Goal: Task Accomplishment & Management: Manage account settings

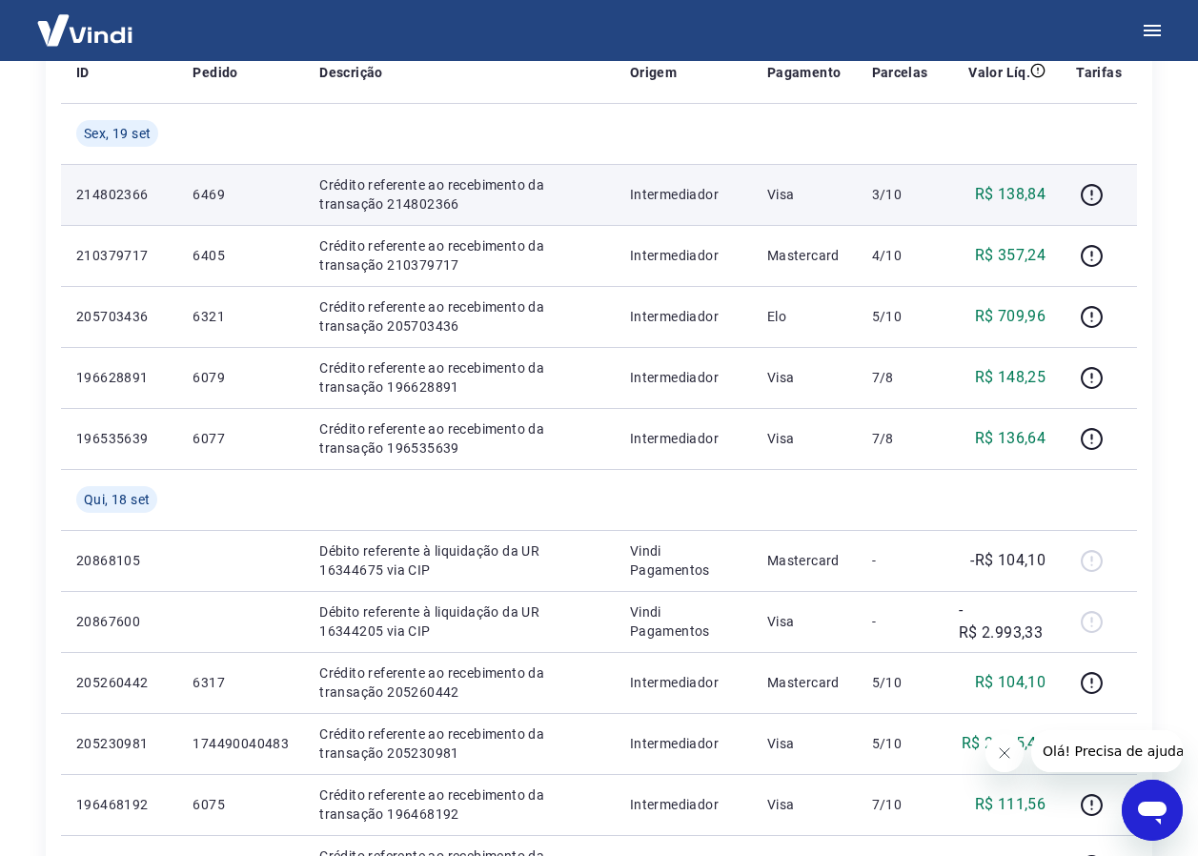
scroll to position [381, 0]
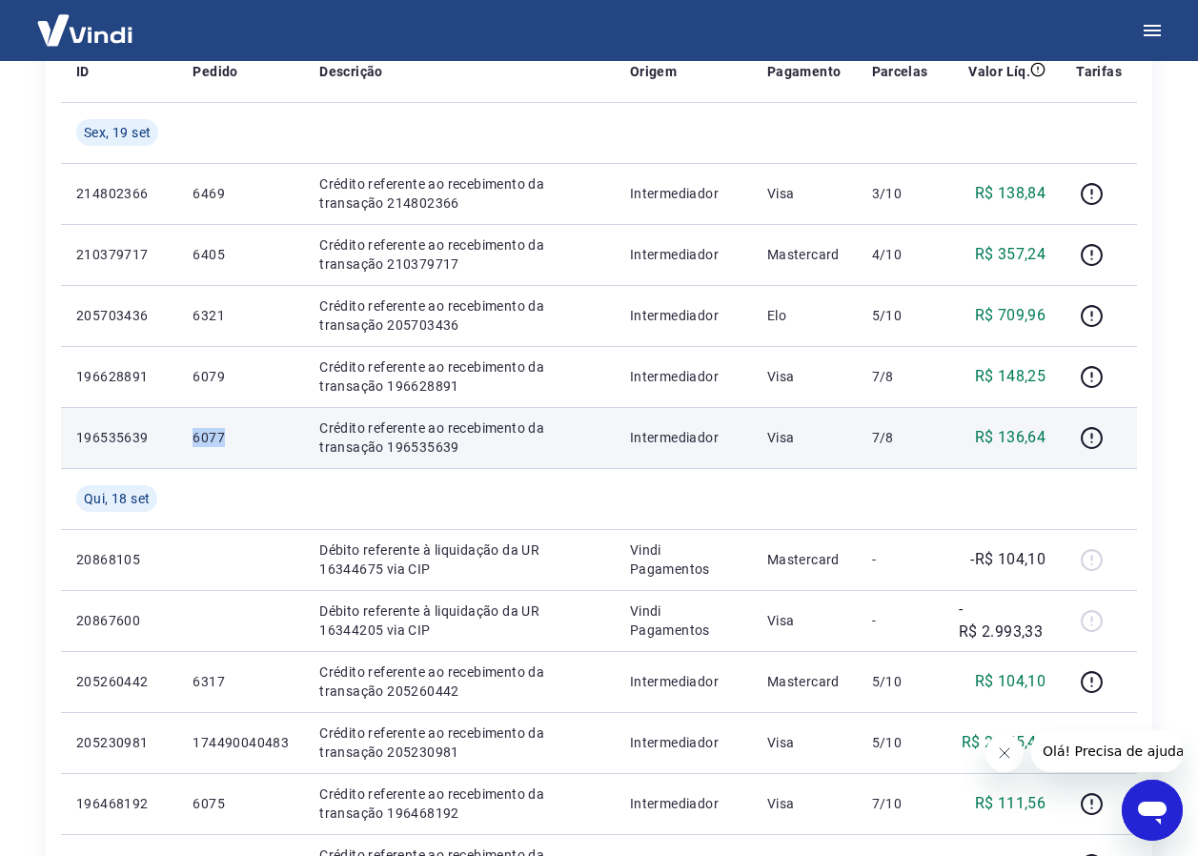
drag, startPoint x: 190, startPoint y: 439, endPoint x: 271, endPoint y: 434, distance: 81.1
click at [271, 434] on td "6077" at bounding box center [240, 437] width 127 height 61
drag, startPoint x: 271, startPoint y: 434, endPoint x: 212, endPoint y: 433, distance: 59.1
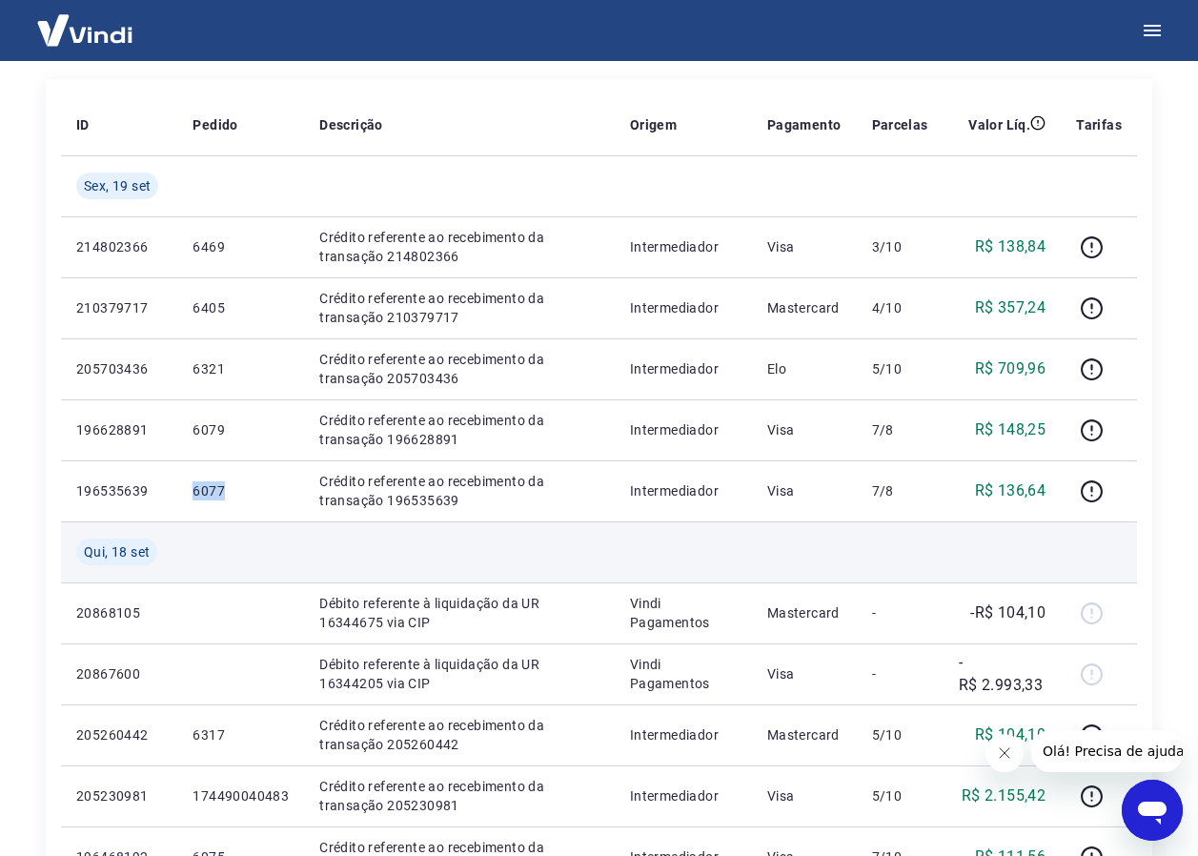
scroll to position [286, 0]
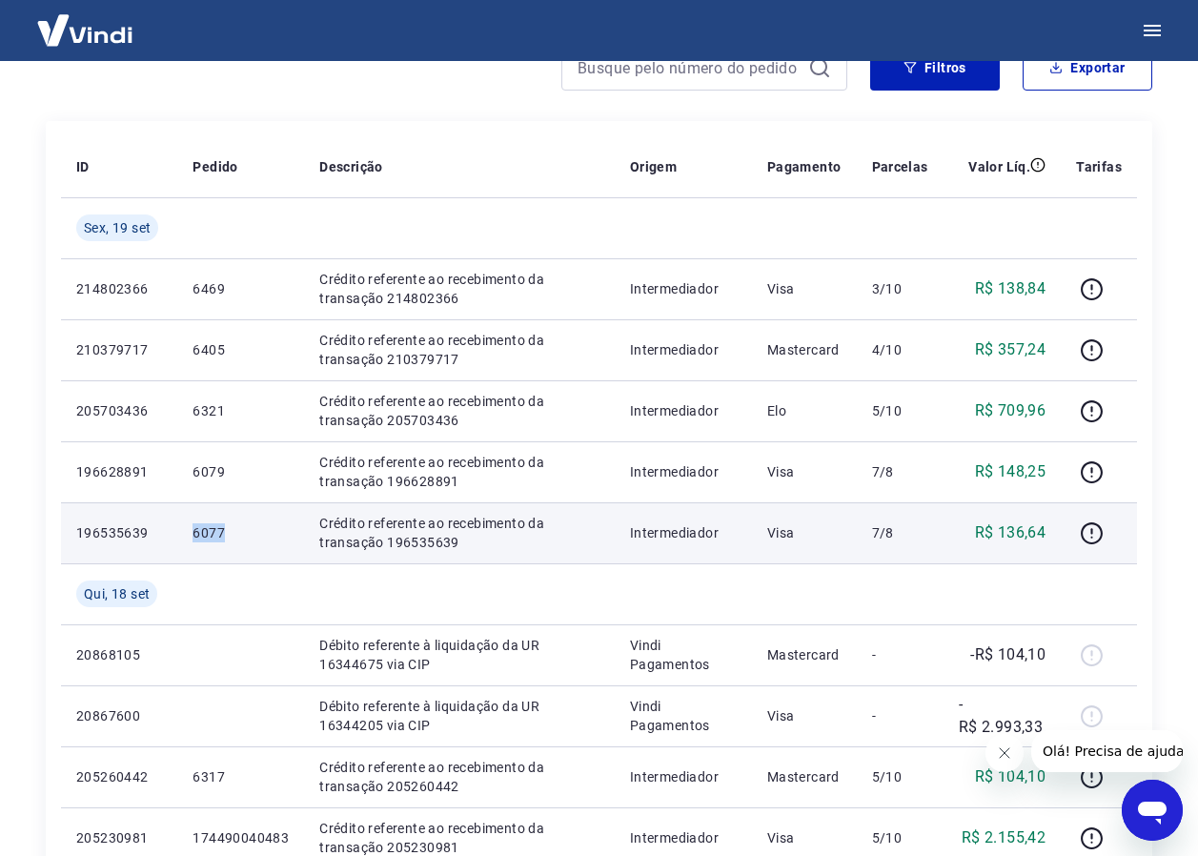
copy p "6077"
click at [267, 554] on td "6077" at bounding box center [240, 532] width 127 height 61
click at [1096, 535] on icon "button" at bounding box center [1091, 533] width 24 height 24
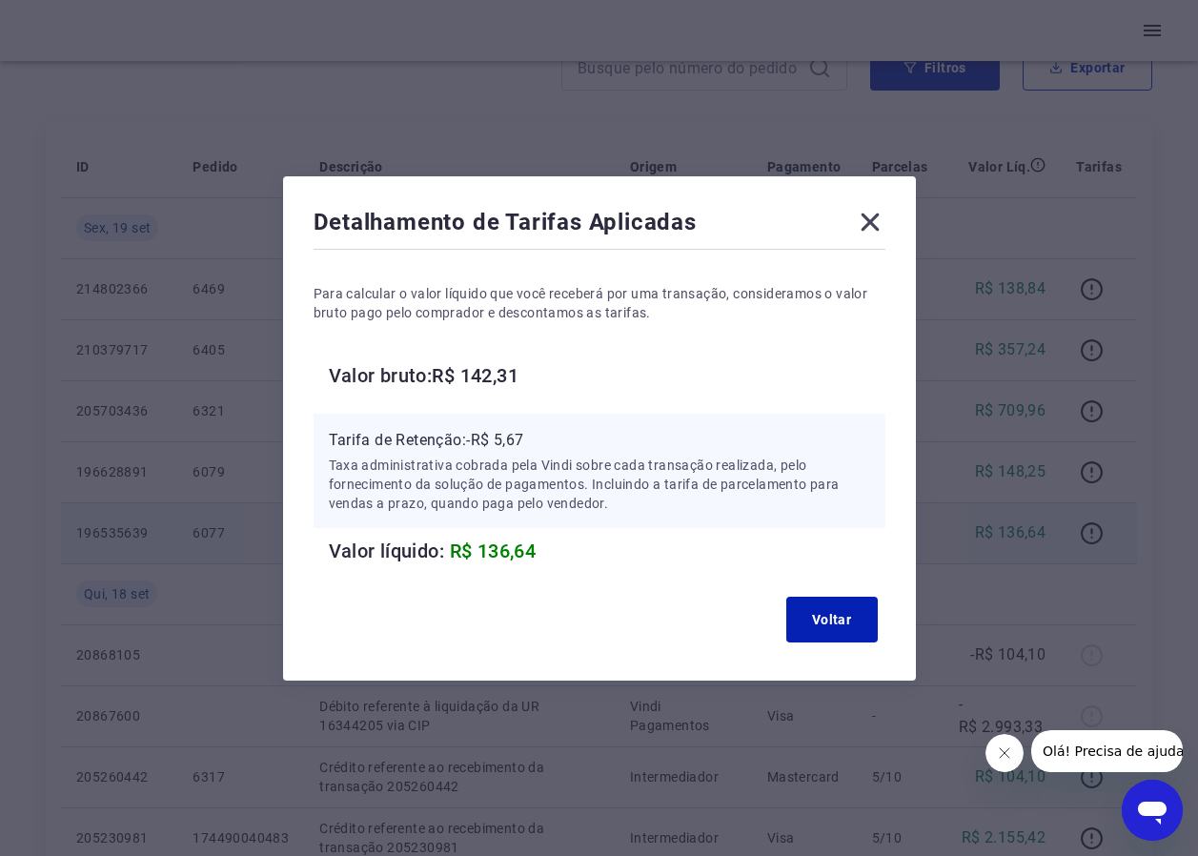
click at [868, 220] on icon at bounding box center [870, 222] width 30 height 30
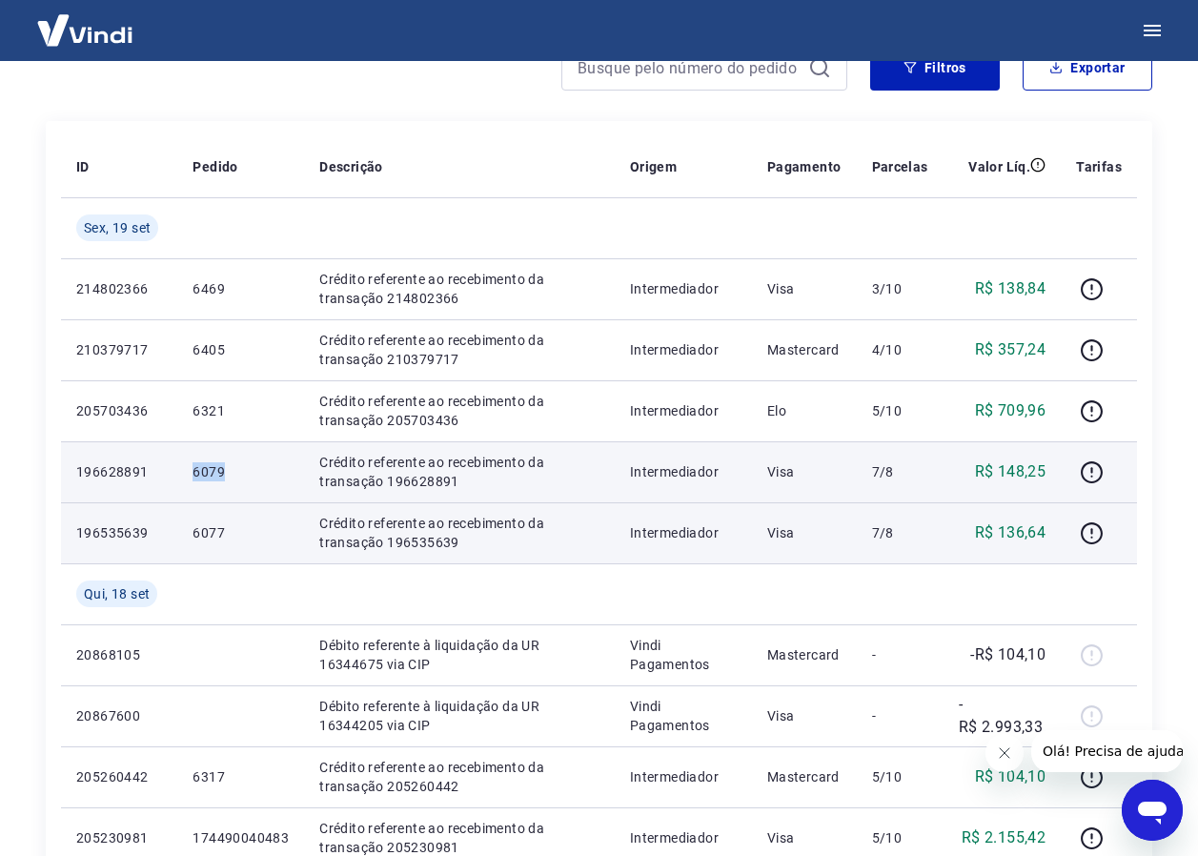
drag, startPoint x: 182, startPoint y: 470, endPoint x: 234, endPoint y: 466, distance: 52.5
click at [234, 466] on td "6079" at bounding box center [240, 471] width 127 height 61
drag, startPoint x: 234, startPoint y: 466, endPoint x: 195, endPoint y: 473, distance: 39.6
copy p "6079"
drag, startPoint x: 195, startPoint y: 473, endPoint x: 266, endPoint y: 495, distance: 74.1
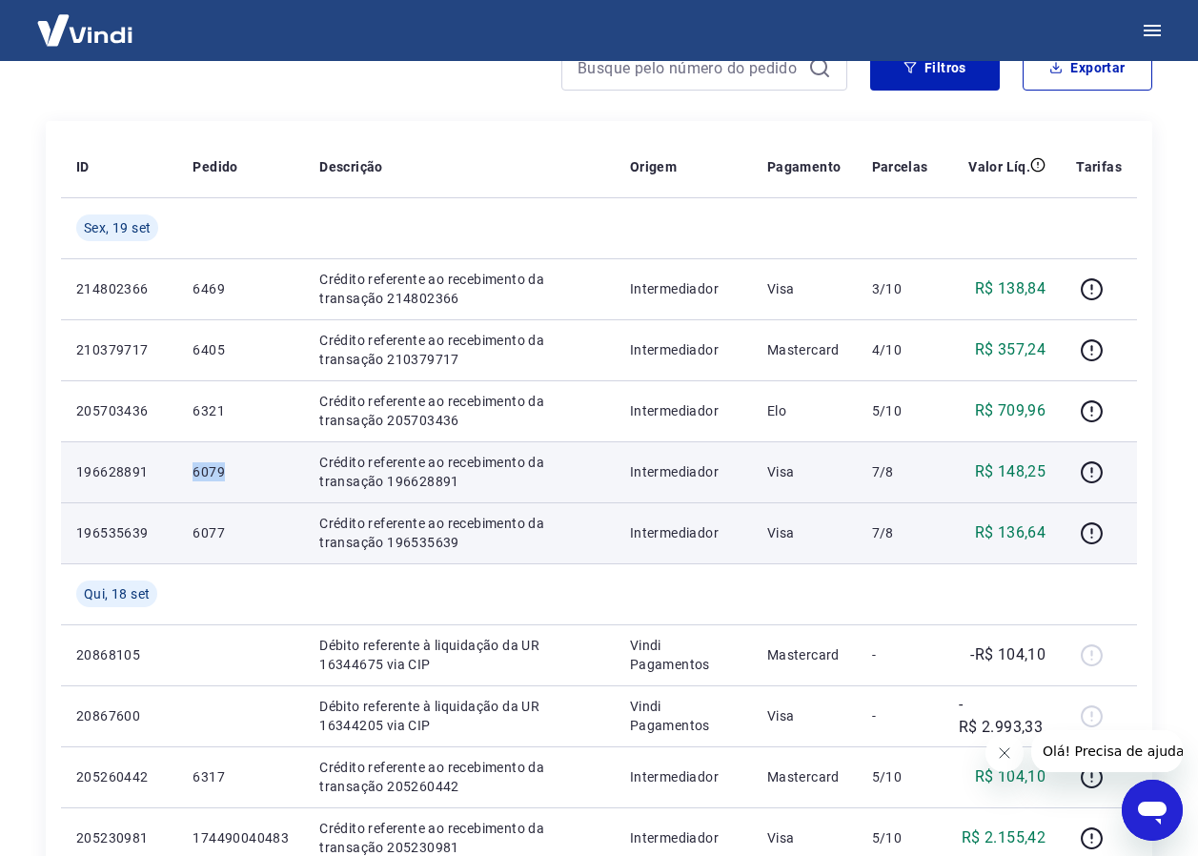
click at [270, 496] on td "6079" at bounding box center [240, 471] width 127 height 61
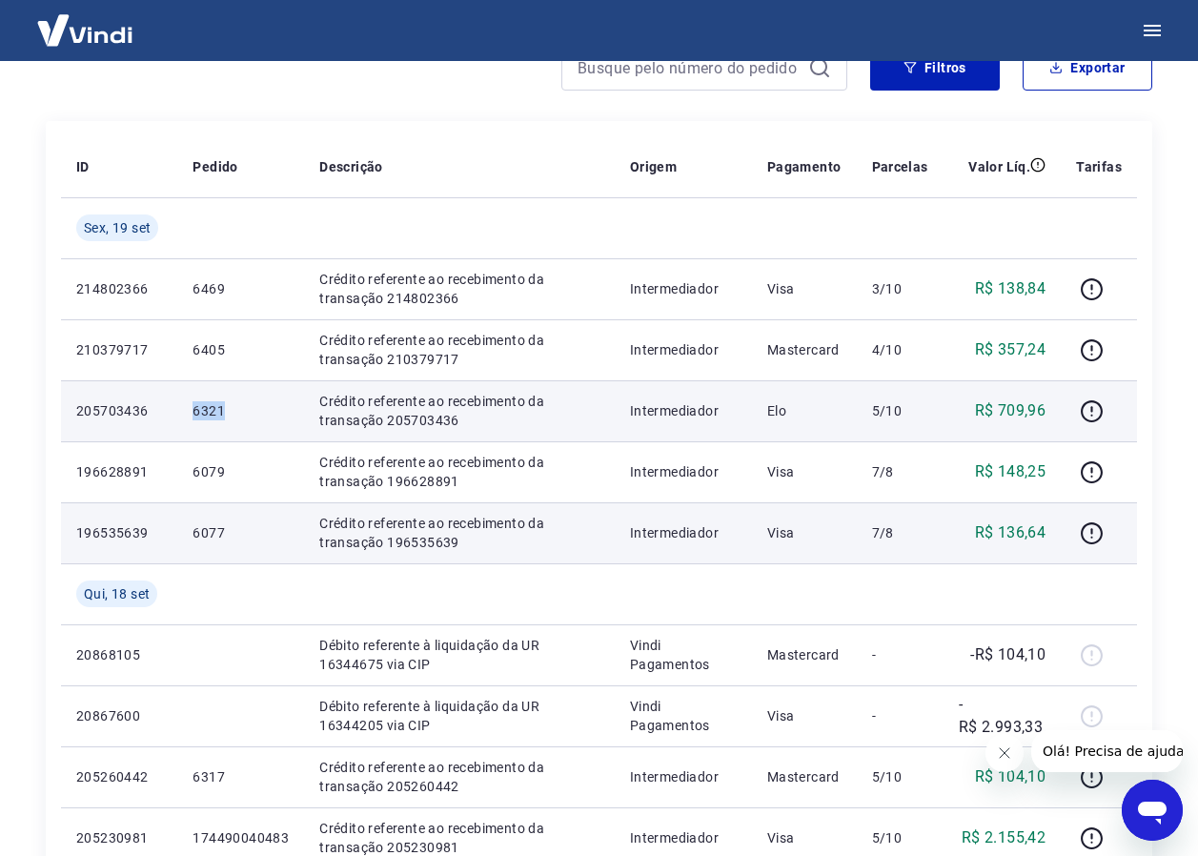
drag, startPoint x: 192, startPoint y: 409, endPoint x: 251, endPoint y: 408, distance: 59.1
click at [251, 408] on p "6321" at bounding box center [240, 410] width 96 height 19
drag, startPoint x: 251, startPoint y: 408, endPoint x: 208, endPoint y: 408, distance: 42.9
copy p "6321"
drag, startPoint x: 208, startPoint y: 408, endPoint x: 276, endPoint y: 419, distance: 69.5
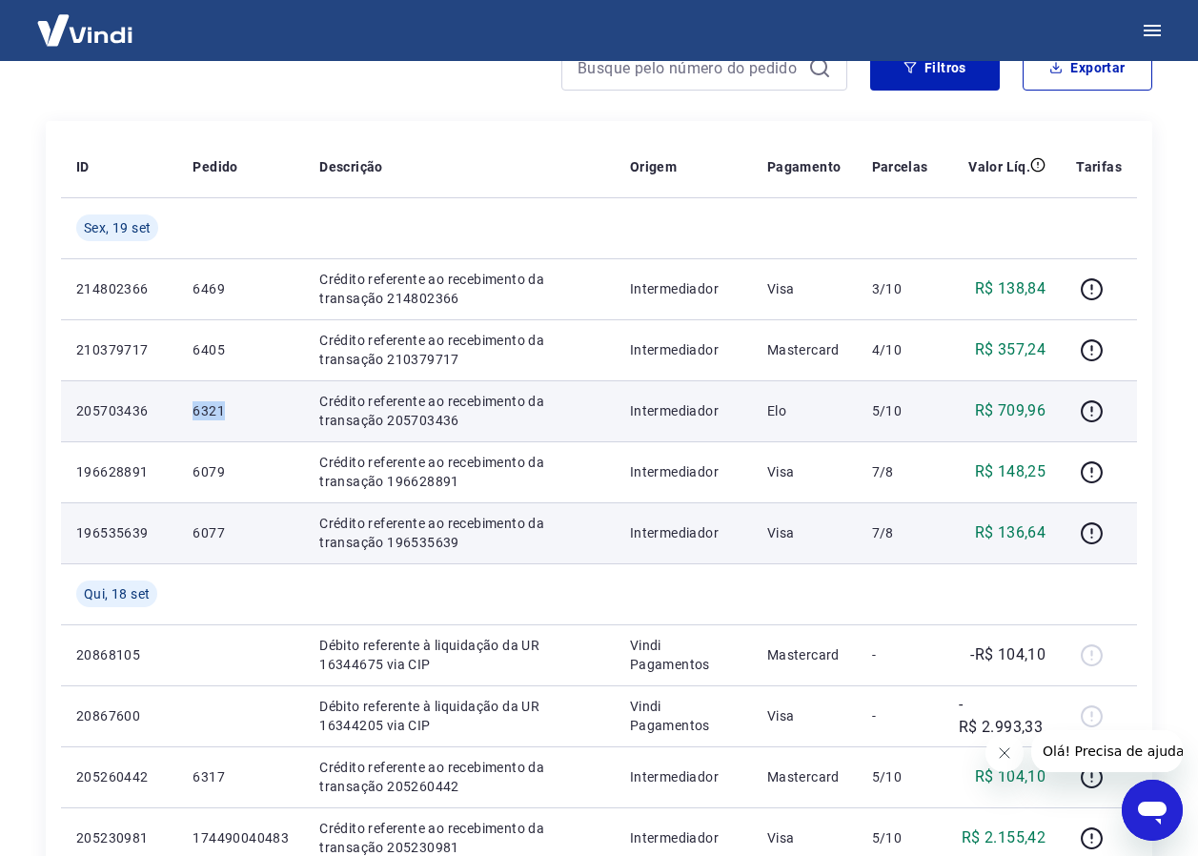
click at [276, 419] on p "6321" at bounding box center [240, 410] width 96 height 19
click at [1080, 405] on icon "button" at bounding box center [1091, 411] width 24 height 24
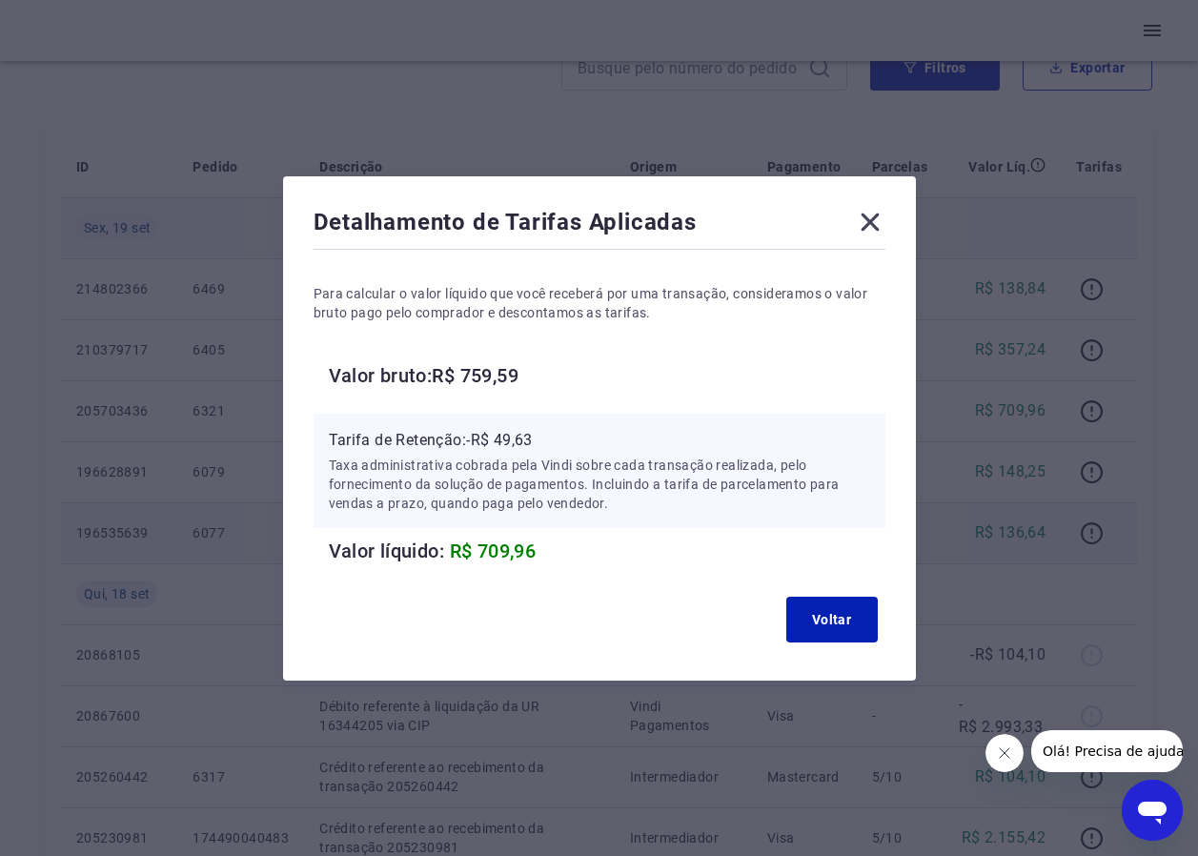
click at [866, 215] on icon at bounding box center [870, 222] width 30 height 30
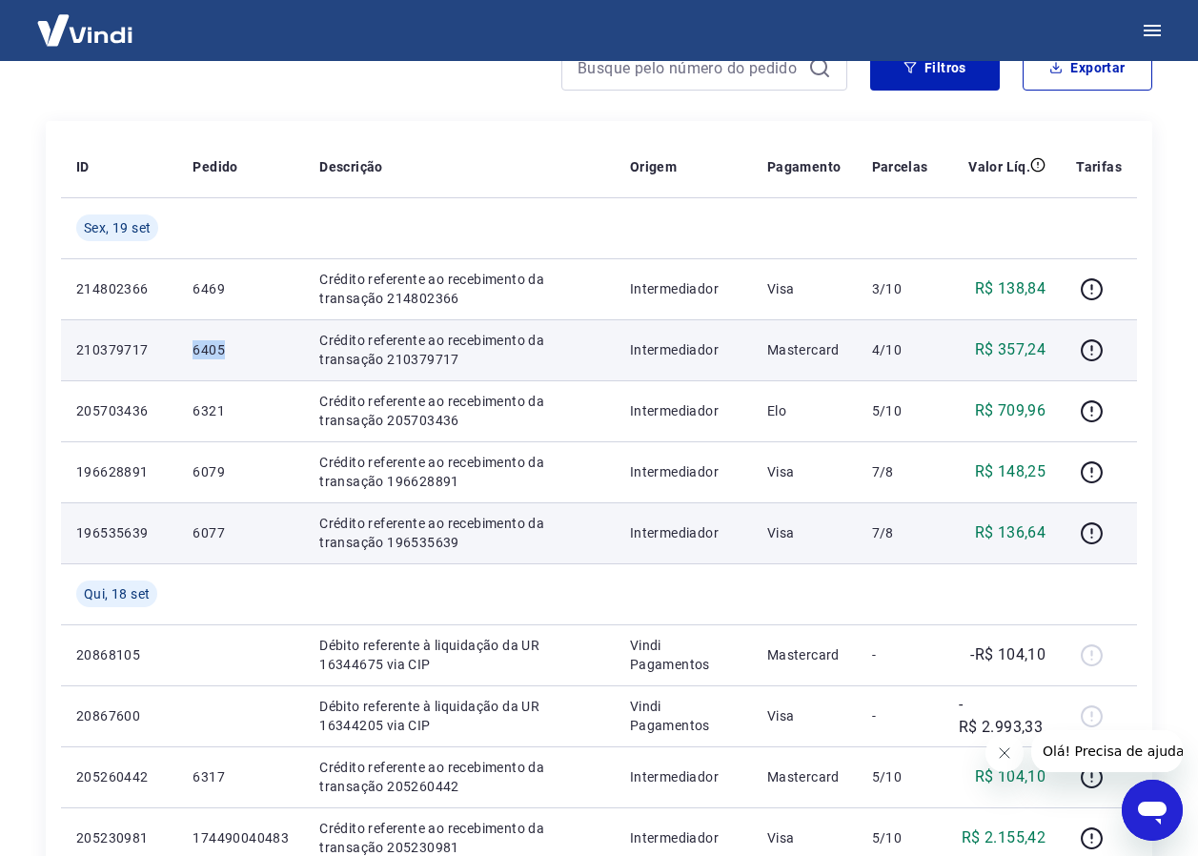
drag, startPoint x: 175, startPoint y: 348, endPoint x: 226, endPoint y: 342, distance: 50.8
click at [226, 342] on tr "210379717 6405 Crédito referente ao recebimento da transação 210379717 Intermed…" at bounding box center [599, 349] width 1076 height 61
drag, startPoint x: 226, startPoint y: 342, endPoint x: 200, endPoint y: 347, distance: 26.2
copy tr "6405"
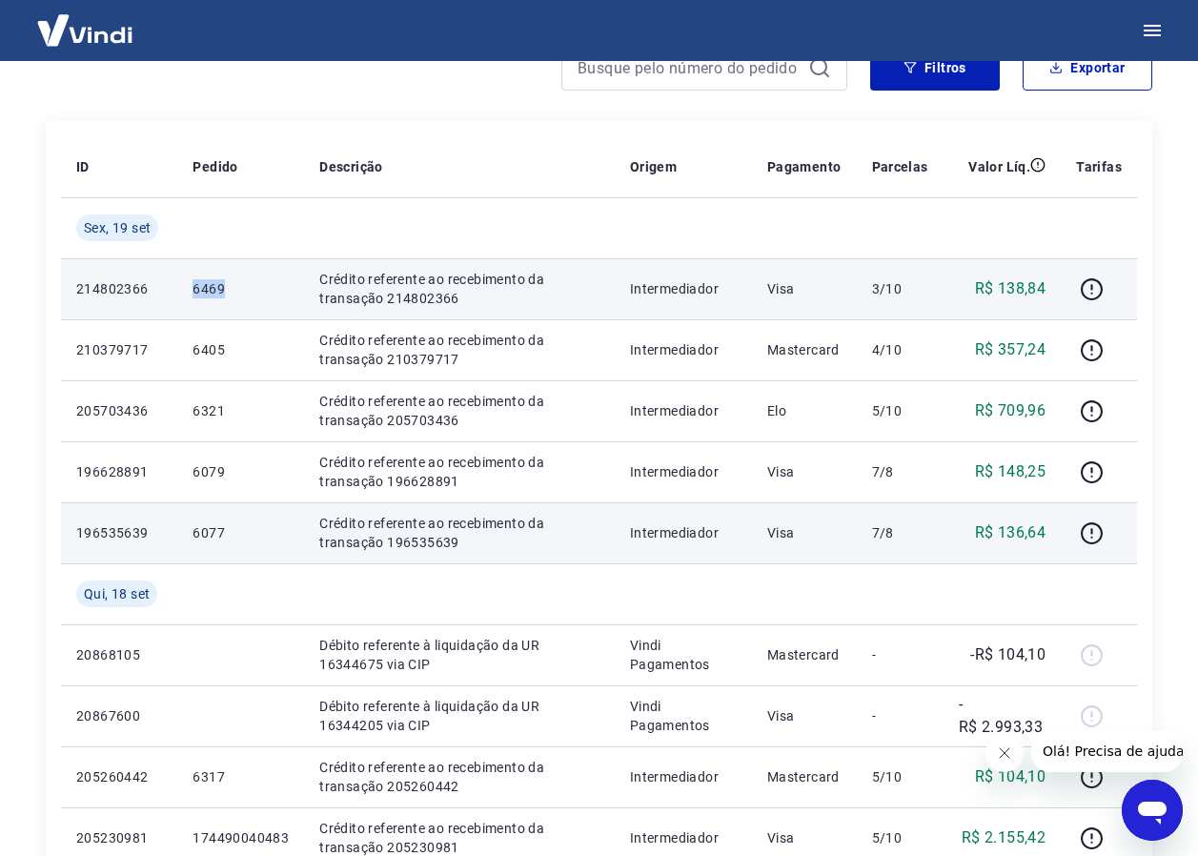
drag, startPoint x: 189, startPoint y: 292, endPoint x: 255, endPoint y: 292, distance: 66.7
click at [255, 292] on td "6469" at bounding box center [240, 288] width 127 height 61
drag, startPoint x: 255, startPoint y: 292, endPoint x: 210, endPoint y: 285, distance: 46.2
copy p "6469"
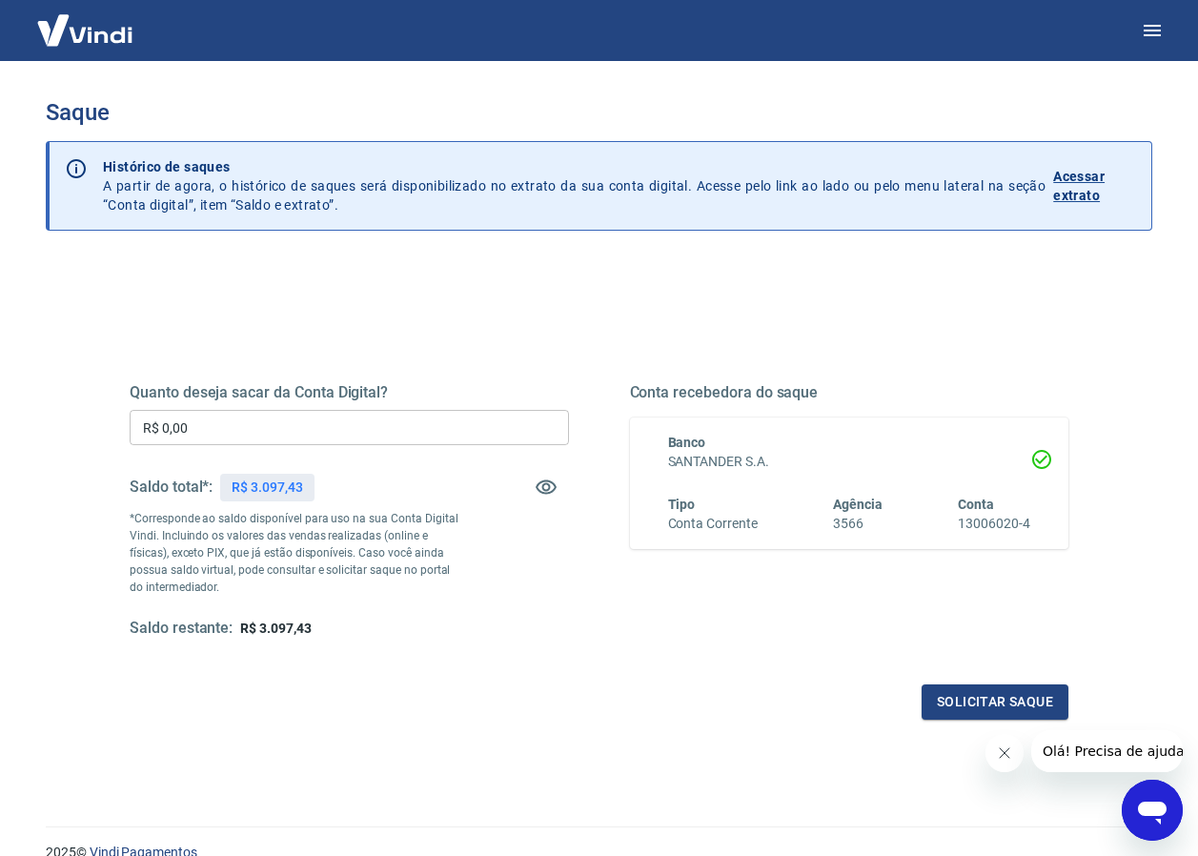
click at [212, 430] on input "R$ 0,00" at bounding box center [349, 427] width 439 height 35
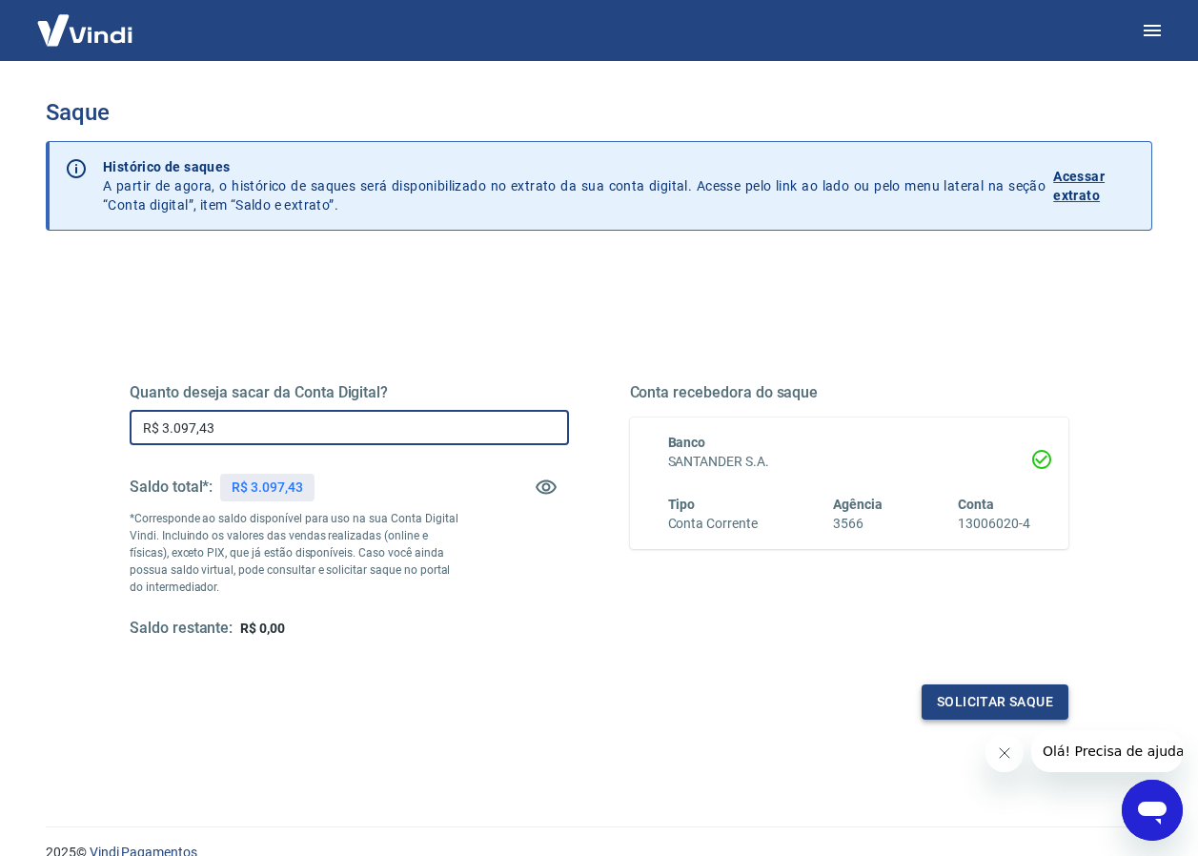
type input "R$ 3.097,43"
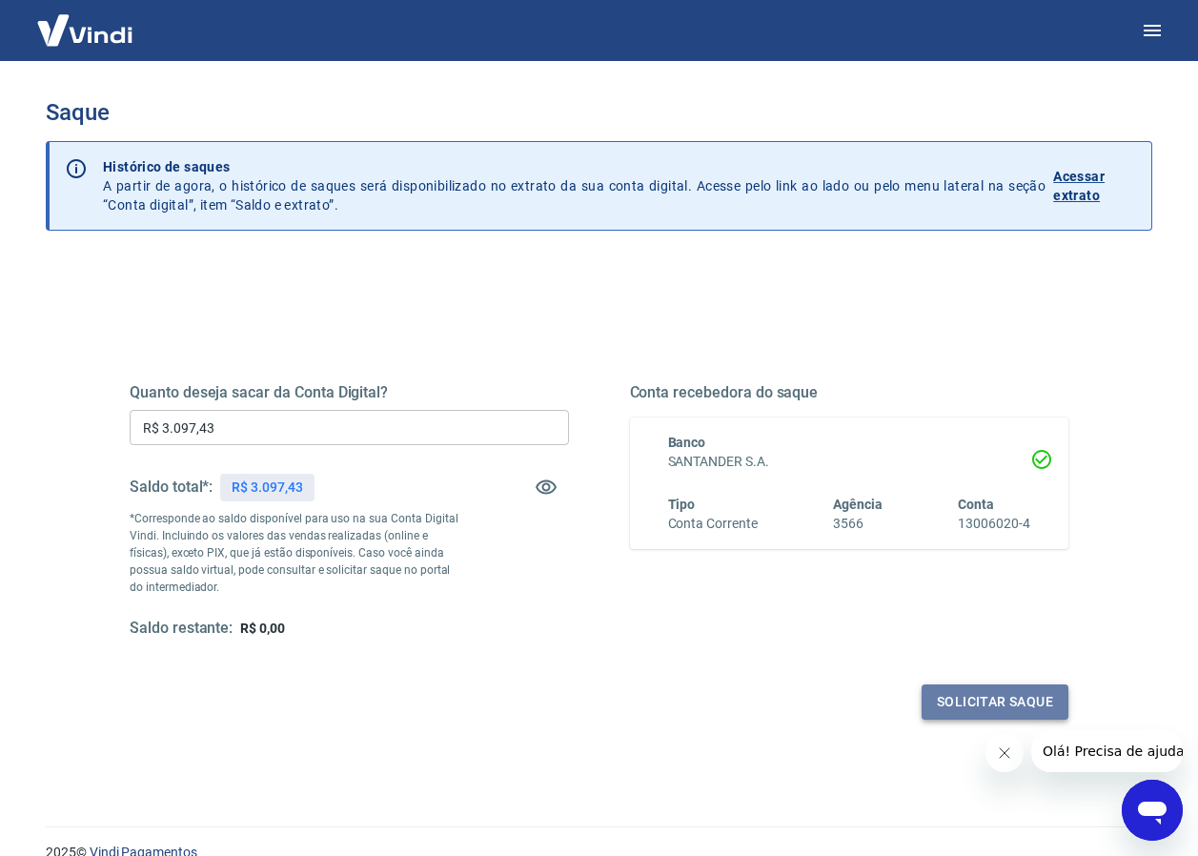
click at [976, 700] on button "Solicitar saque" at bounding box center [994, 701] width 147 height 35
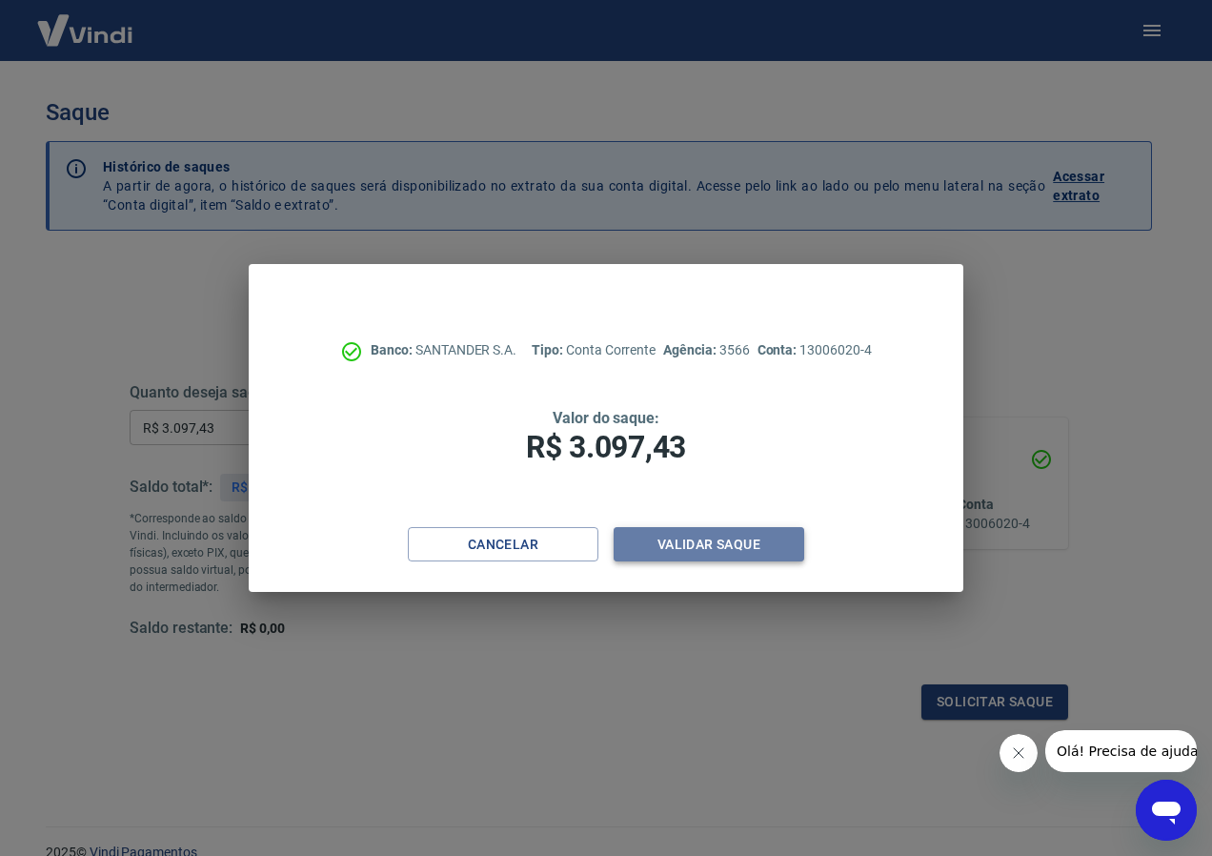
click at [683, 537] on button "Validar saque" at bounding box center [709, 544] width 191 height 35
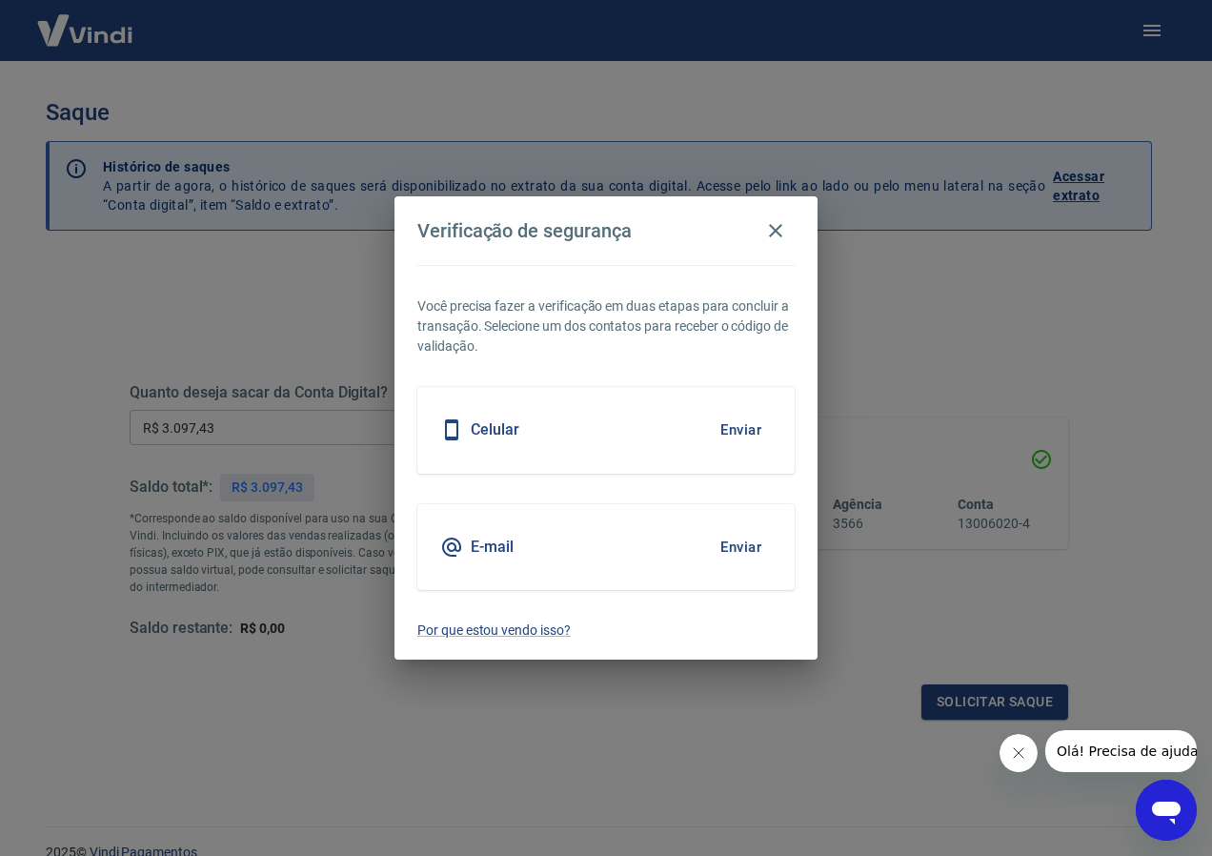
click at [506, 434] on h5 "Celular" at bounding box center [495, 429] width 49 height 19
click at [739, 427] on button "Enviar" at bounding box center [741, 430] width 62 height 40
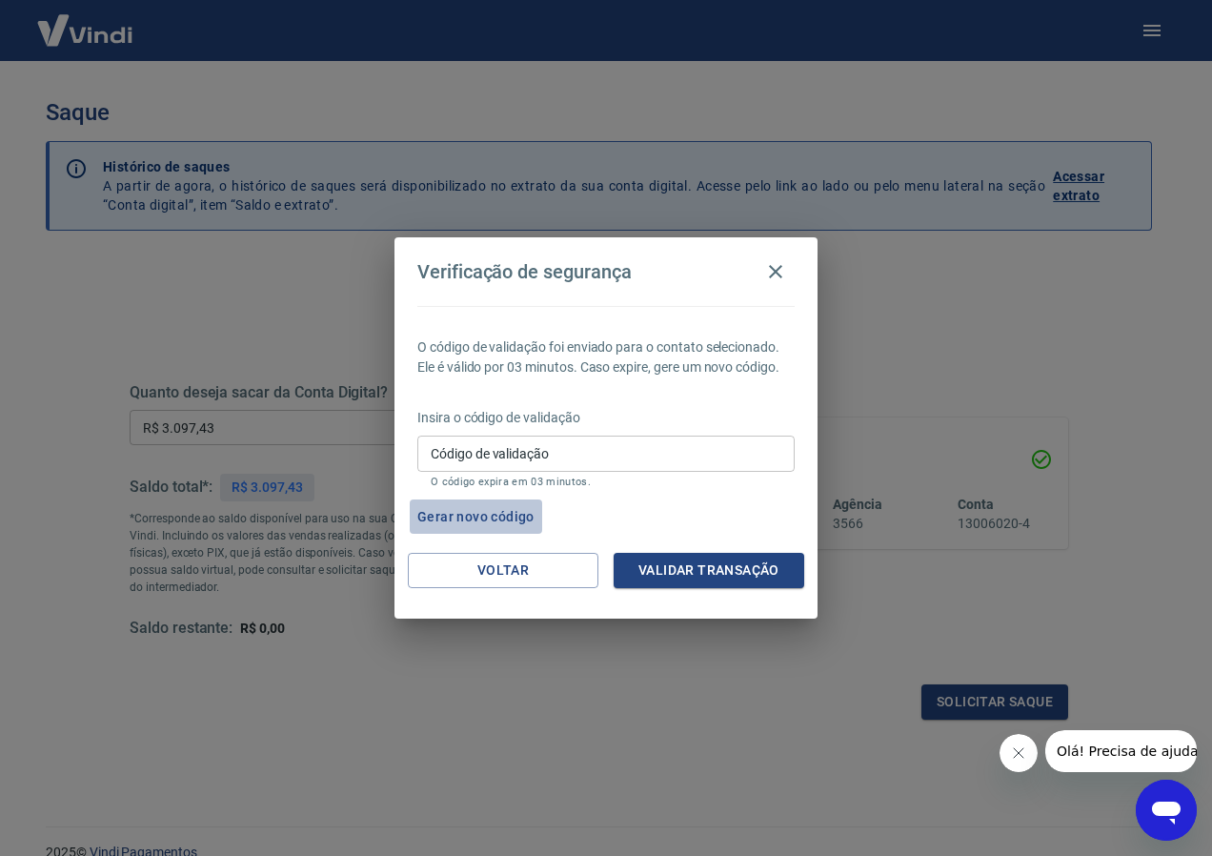
click at [475, 514] on button "Gerar novo código" at bounding box center [476, 516] width 132 height 35
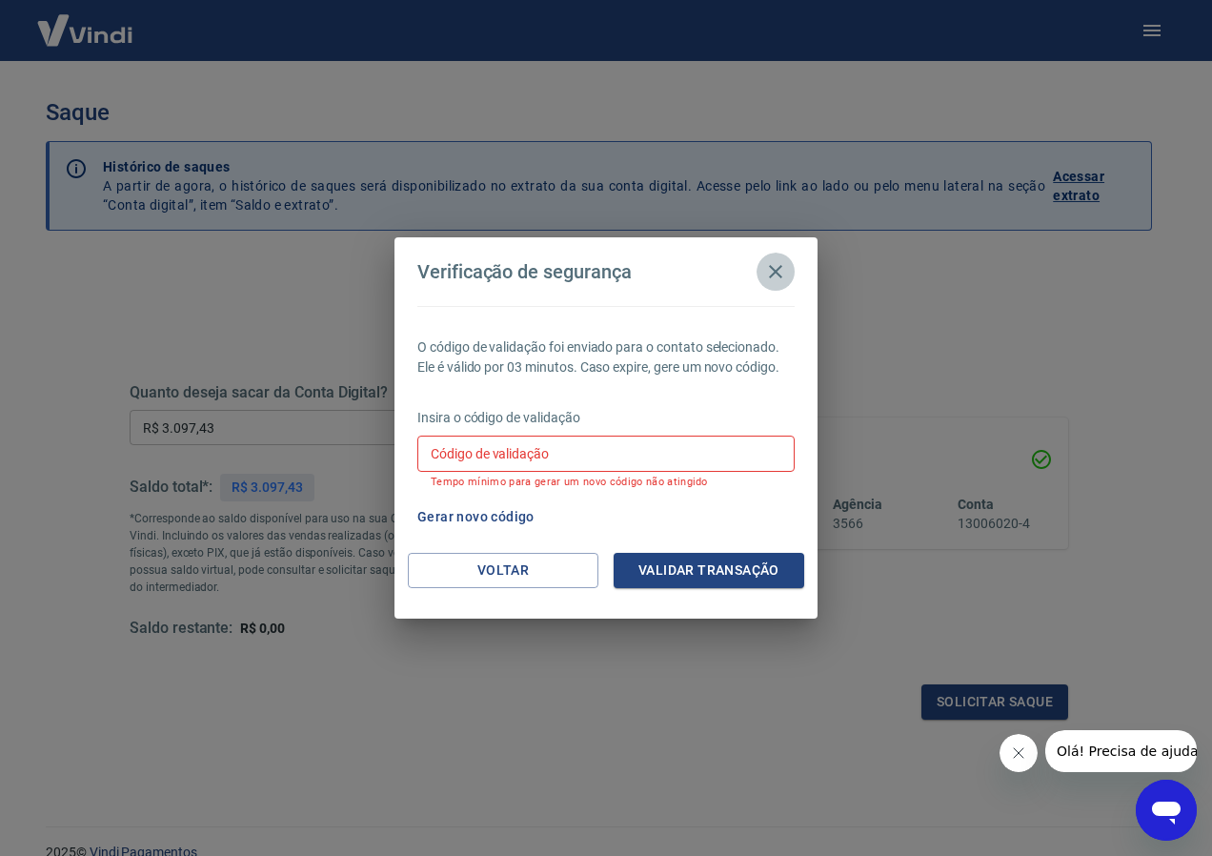
click at [779, 268] on icon "button" at bounding box center [775, 271] width 13 height 13
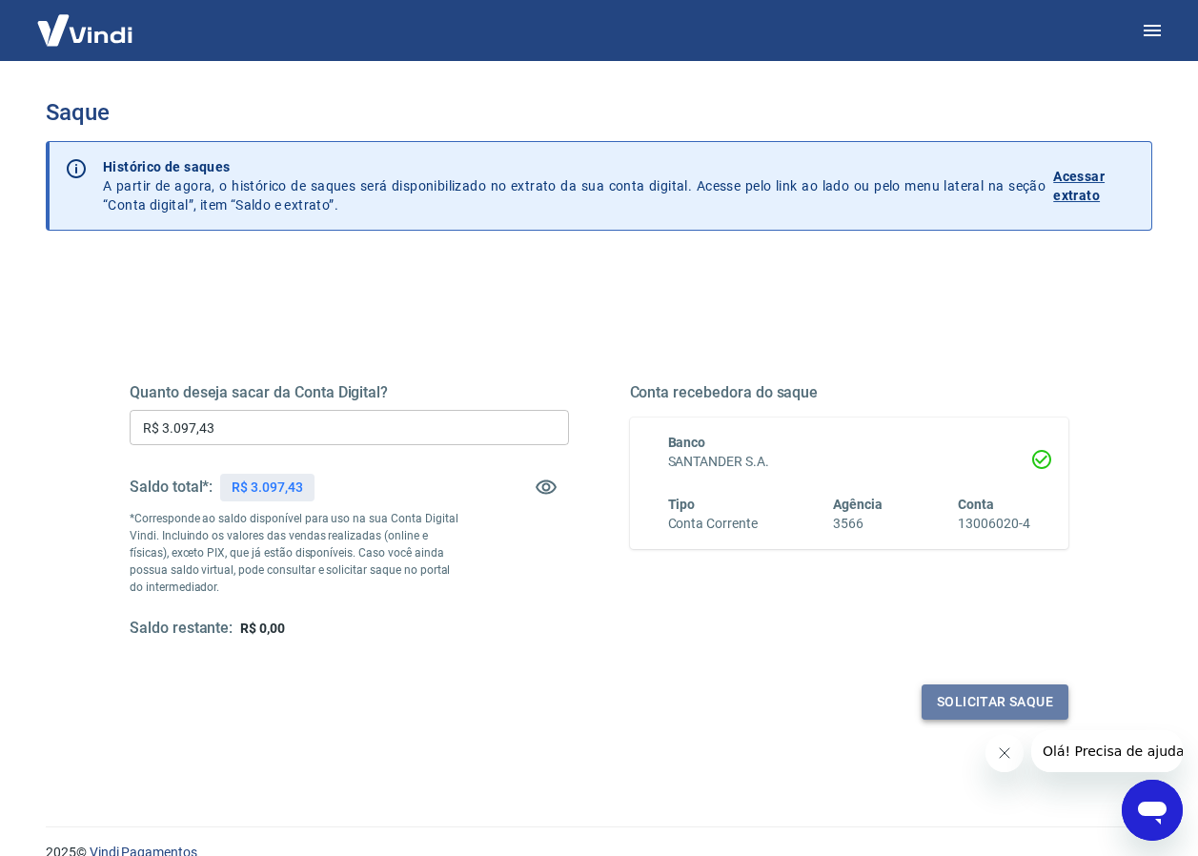
click at [956, 689] on button "Solicitar saque" at bounding box center [994, 701] width 147 height 35
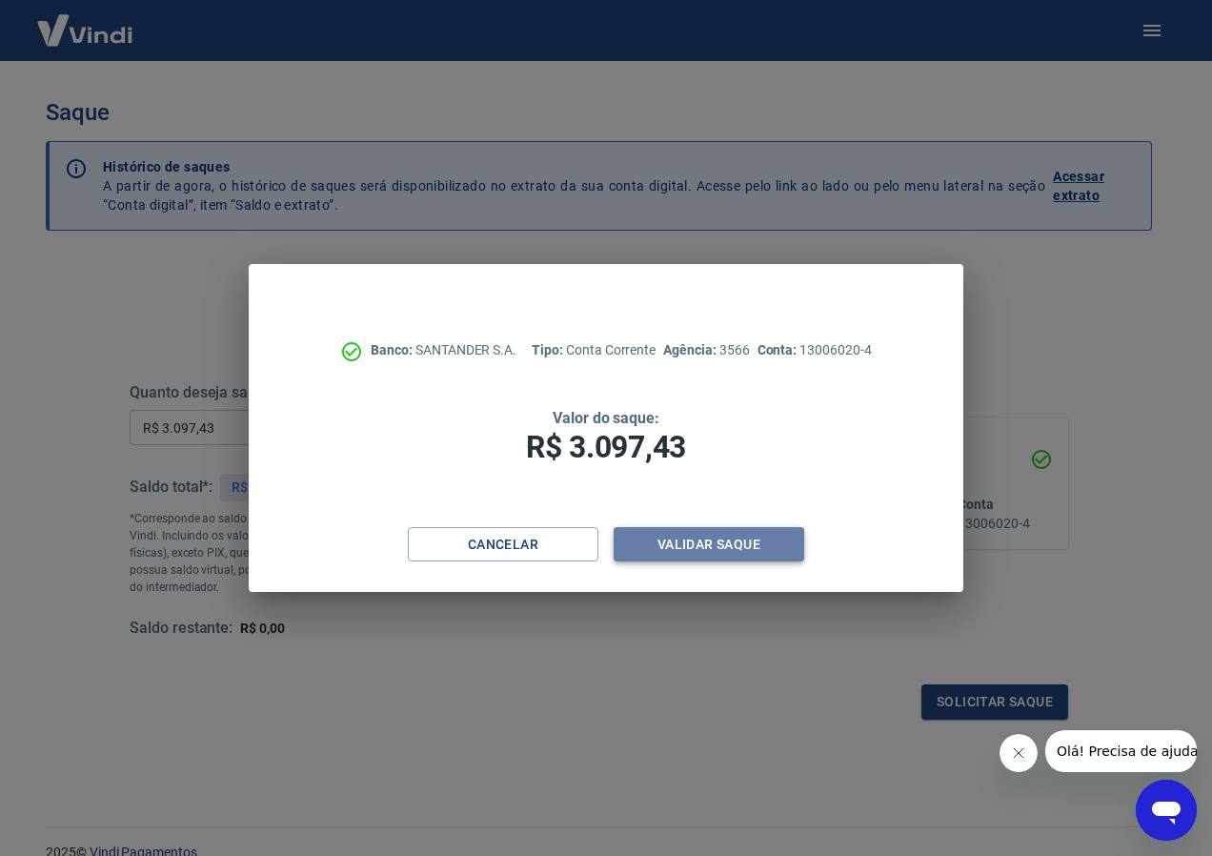
click at [731, 540] on button "Validar saque" at bounding box center [709, 544] width 191 height 35
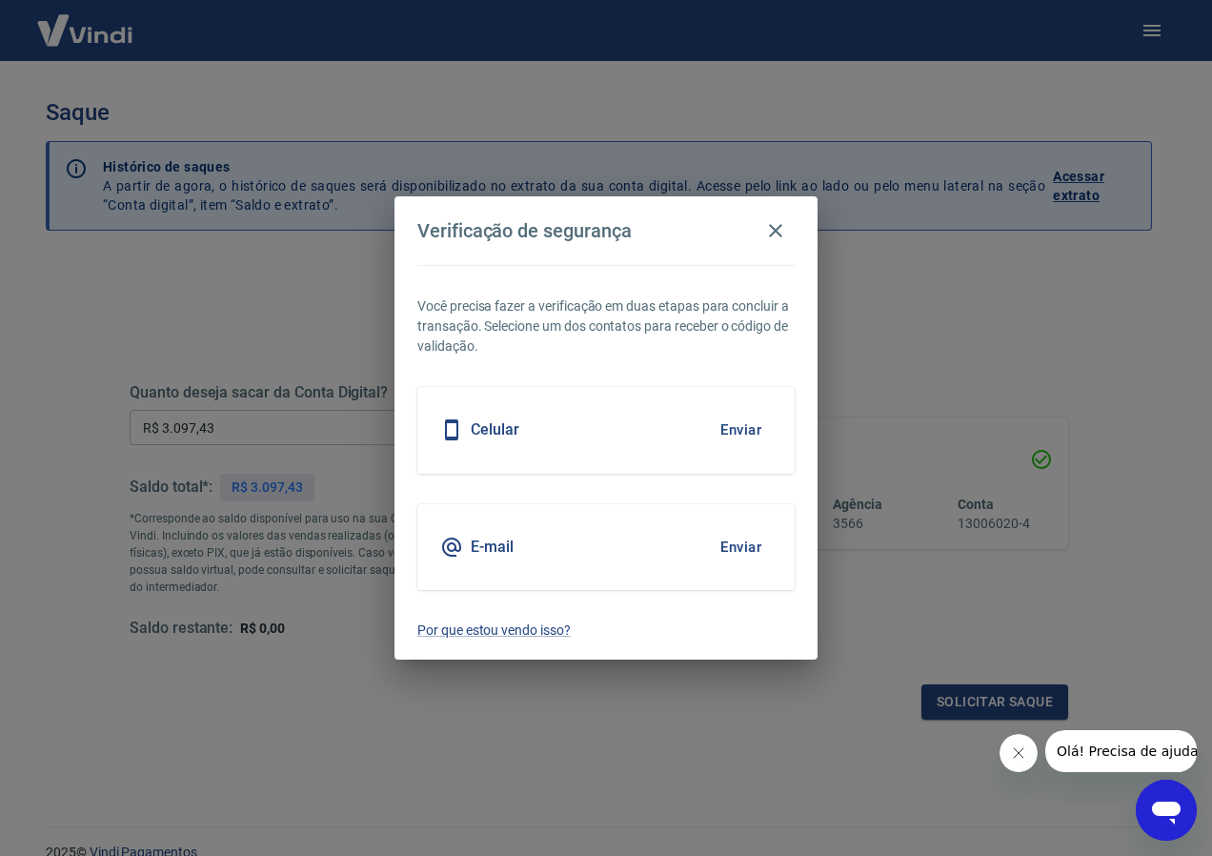
click at [497, 431] on h5 "Celular" at bounding box center [495, 429] width 49 height 19
click at [728, 422] on button "Enviar" at bounding box center [741, 430] width 62 height 40
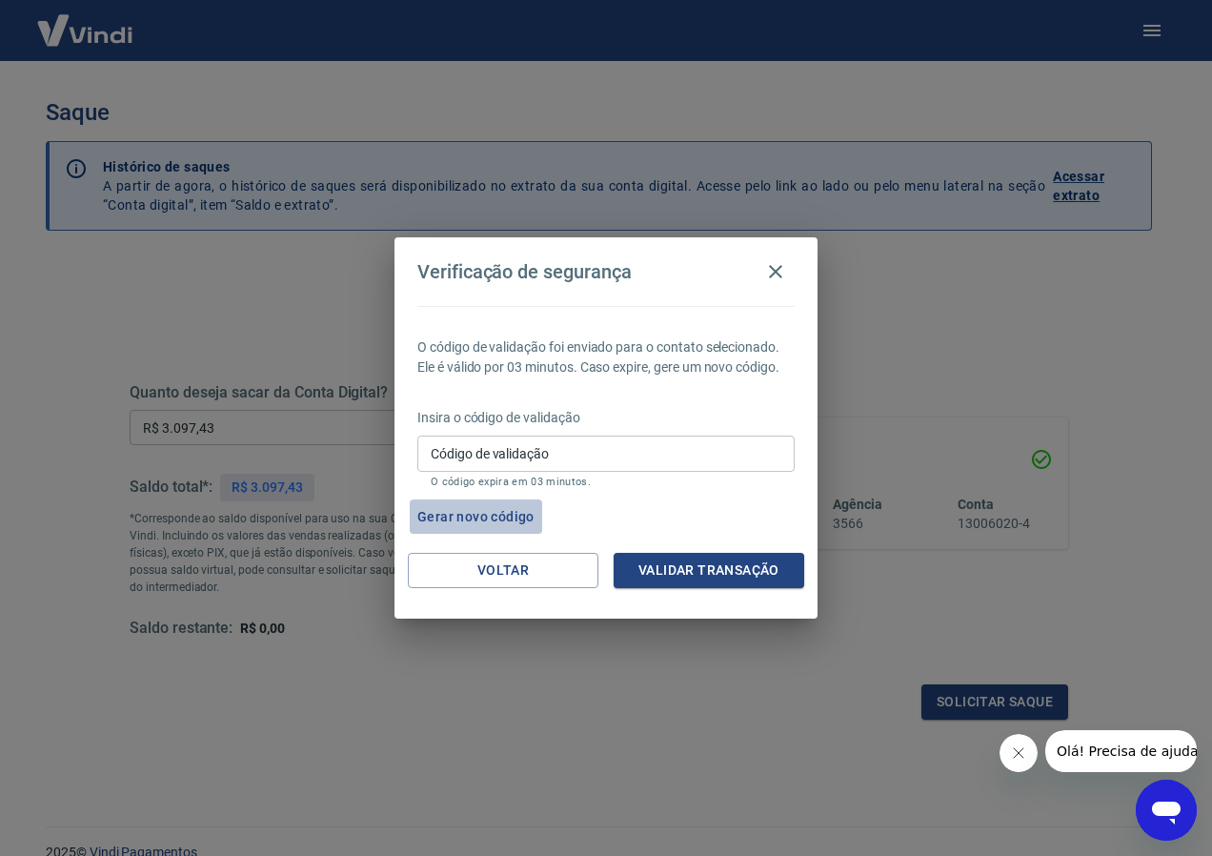
click at [479, 515] on button "Gerar novo código" at bounding box center [476, 516] width 132 height 35
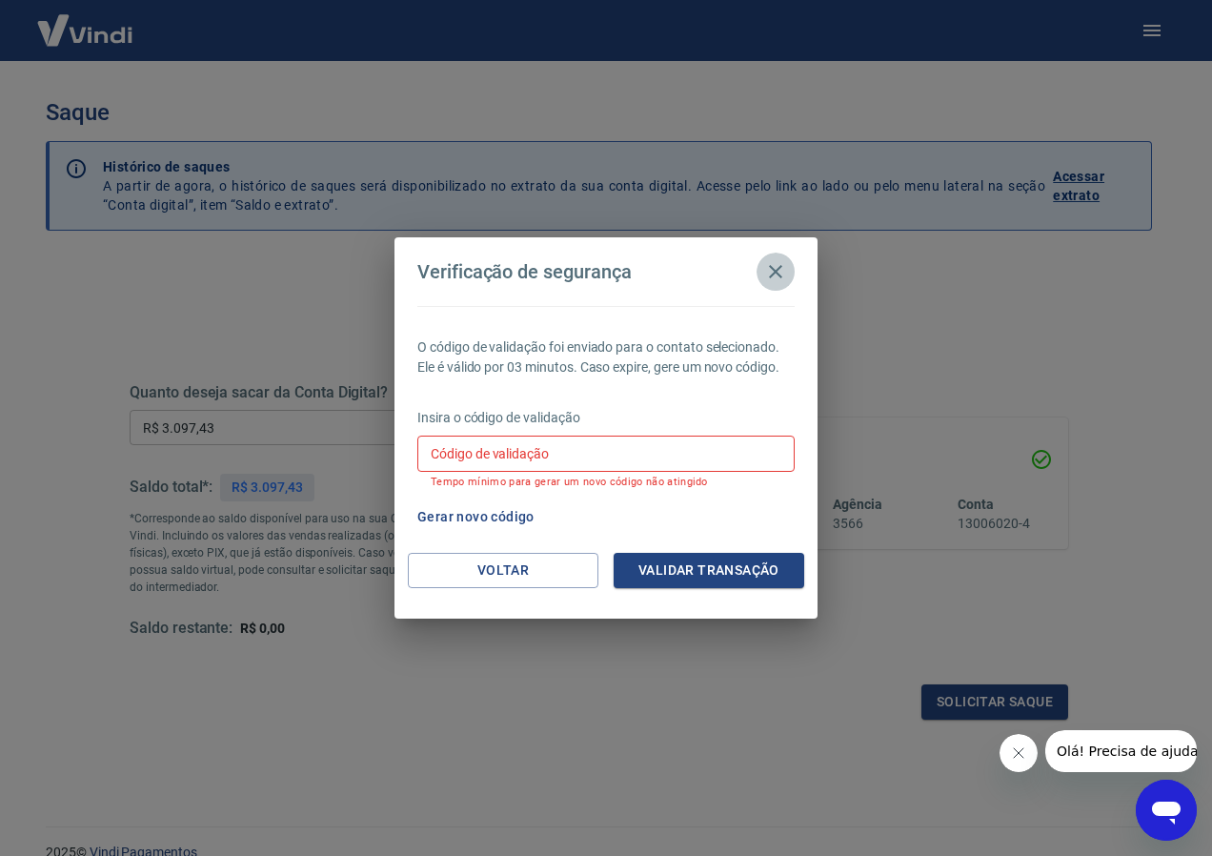
click at [773, 265] on icon "button" at bounding box center [775, 271] width 23 height 23
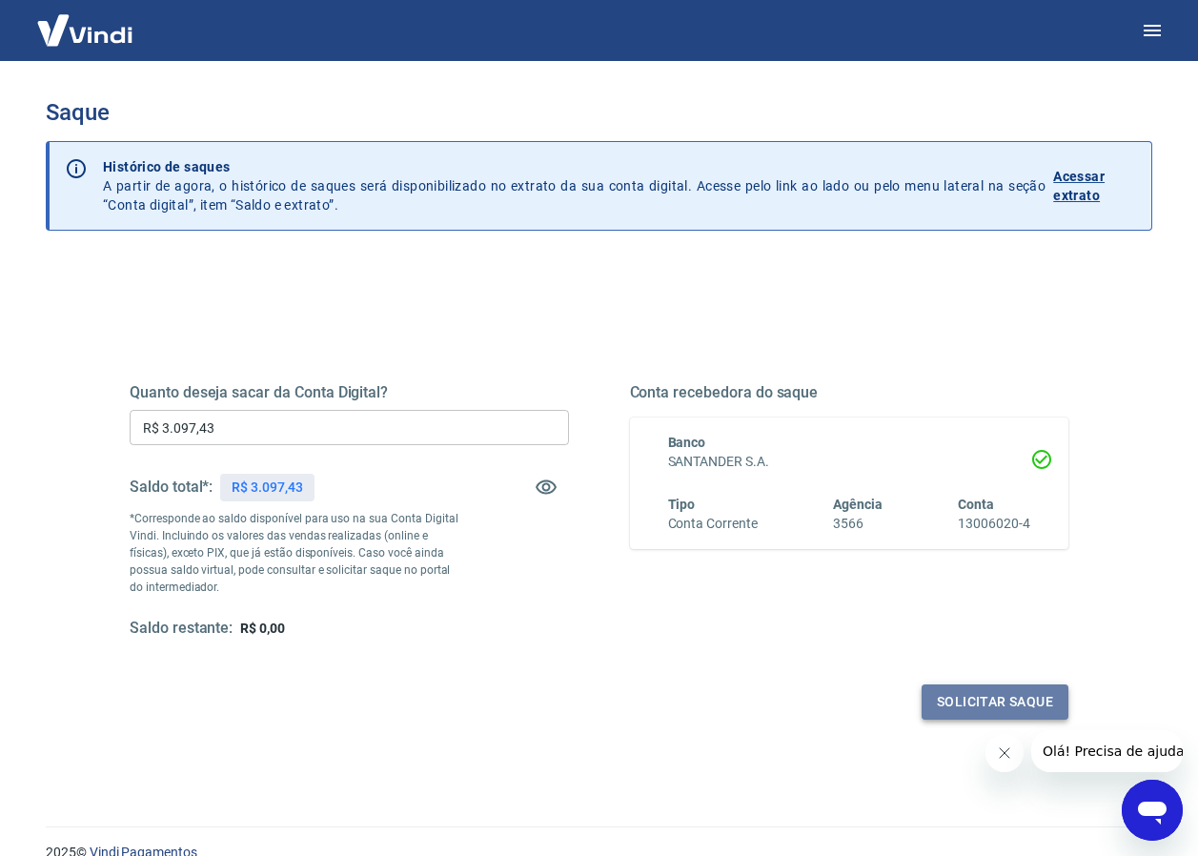
click at [968, 704] on button "Solicitar saque" at bounding box center [994, 701] width 147 height 35
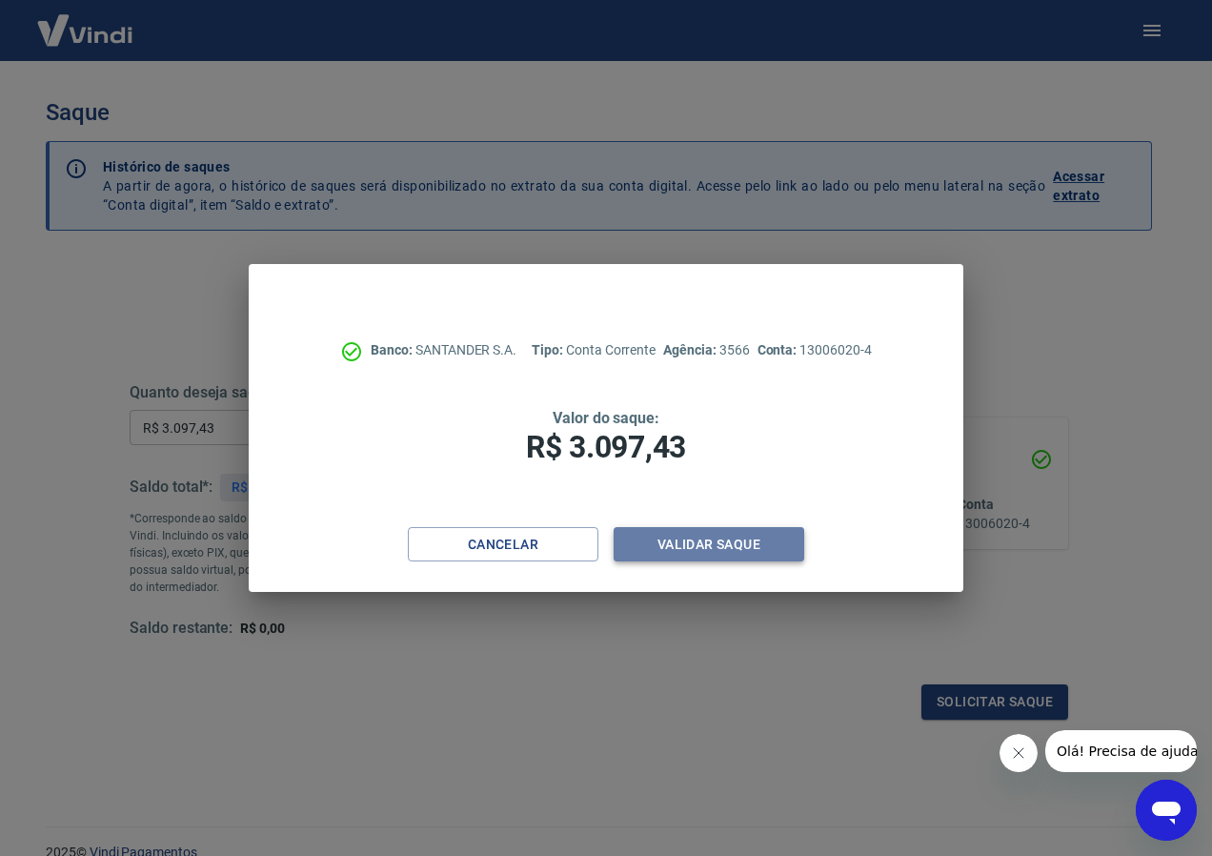
click at [753, 551] on button "Validar saque" at bounding box center [709, 544] width 191 height 35
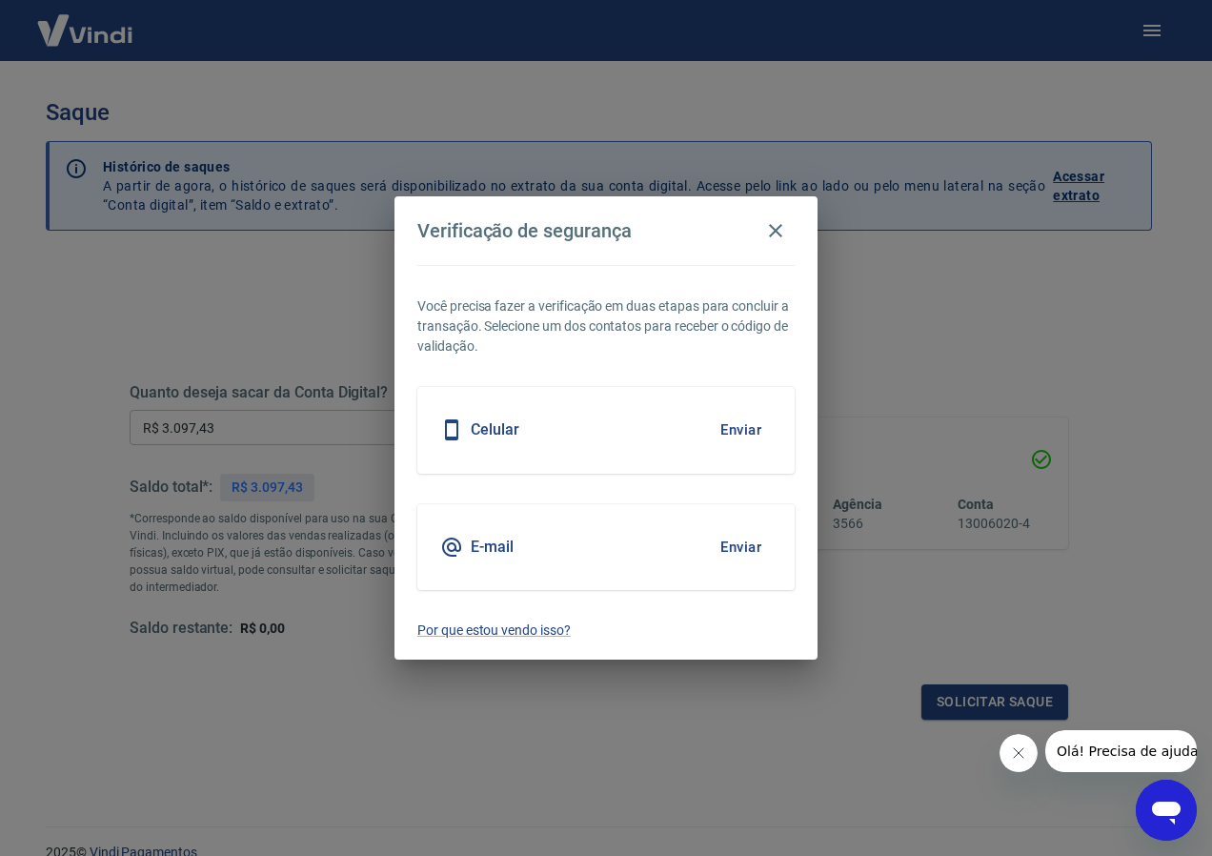
click at [733, 421] on button "Enviar" at bounding box center [741, 430] width 62 height 40
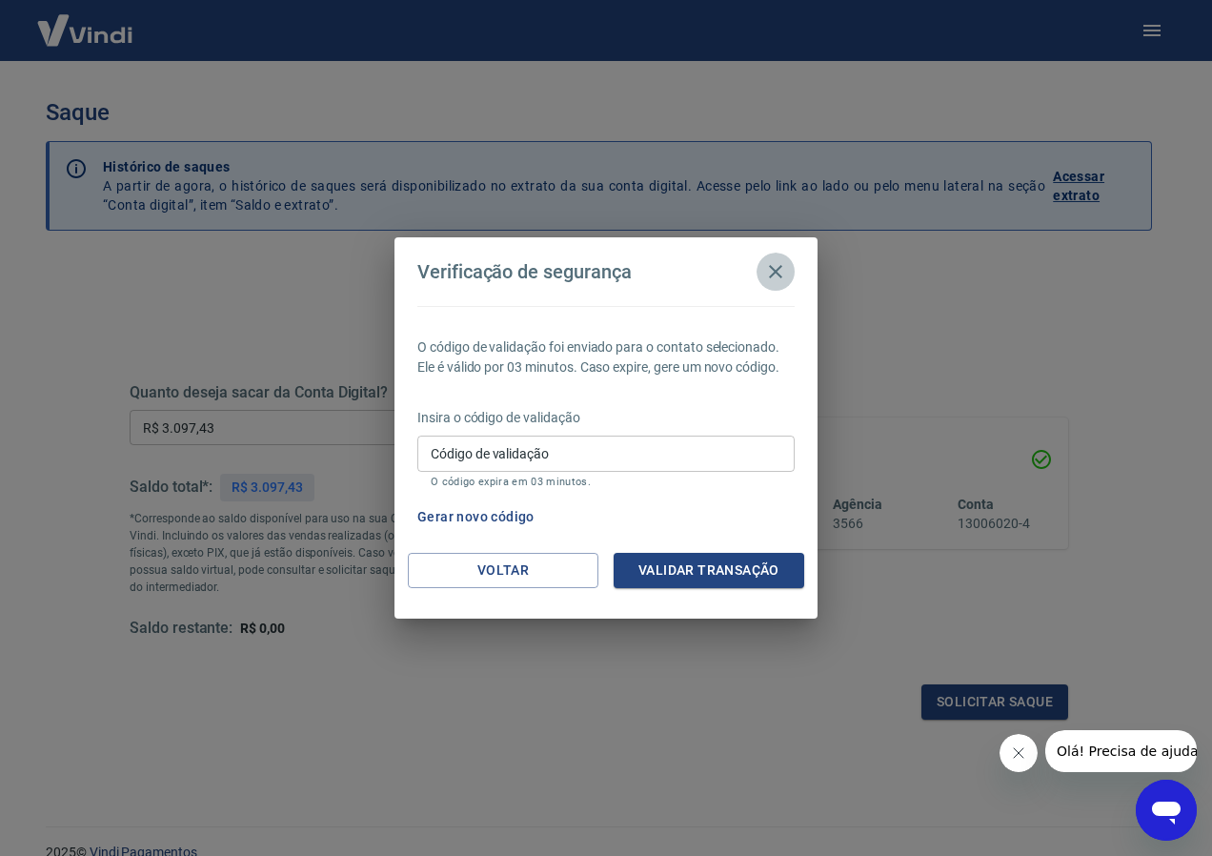
click at [776, 271] on icon "button" at bounding box center [775, 271] width 23 height 23
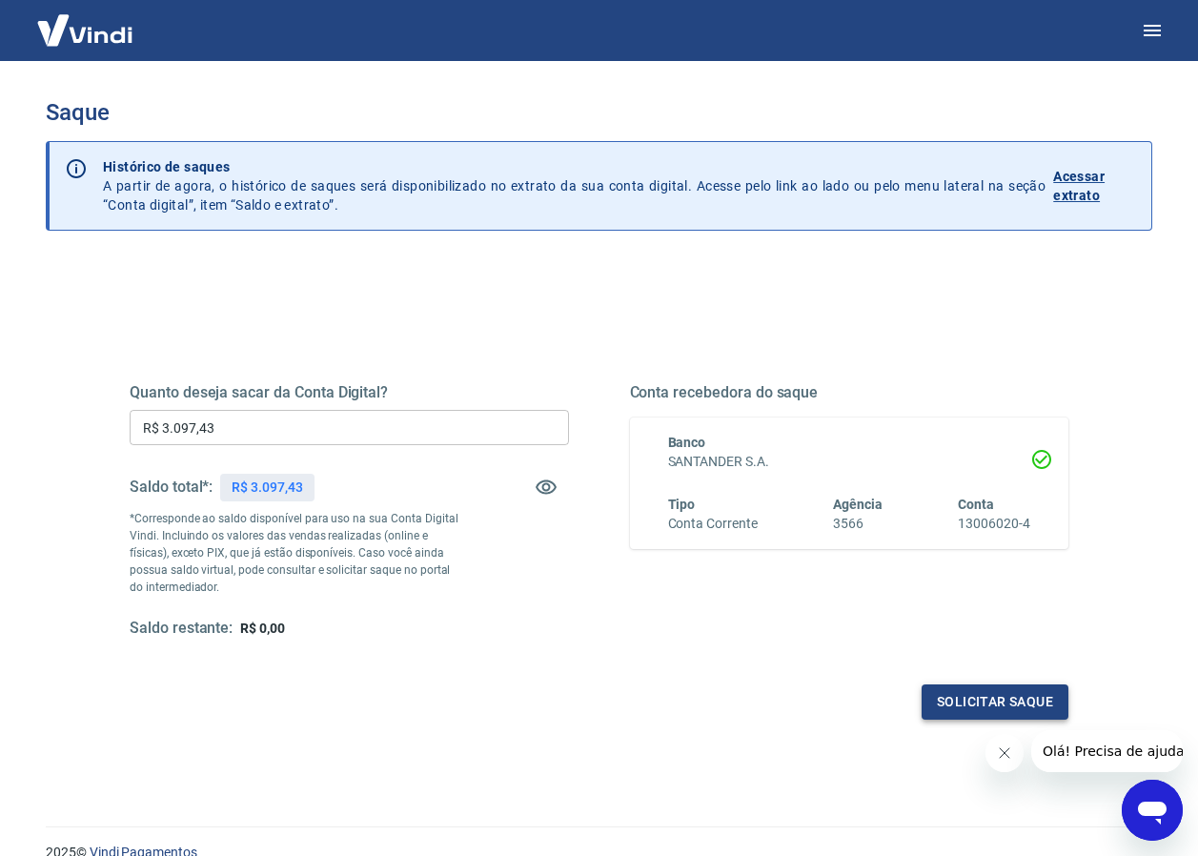
click at [989, 699] on button "Solicitar saque" at bounding box center [994, 701] width 147 height 35
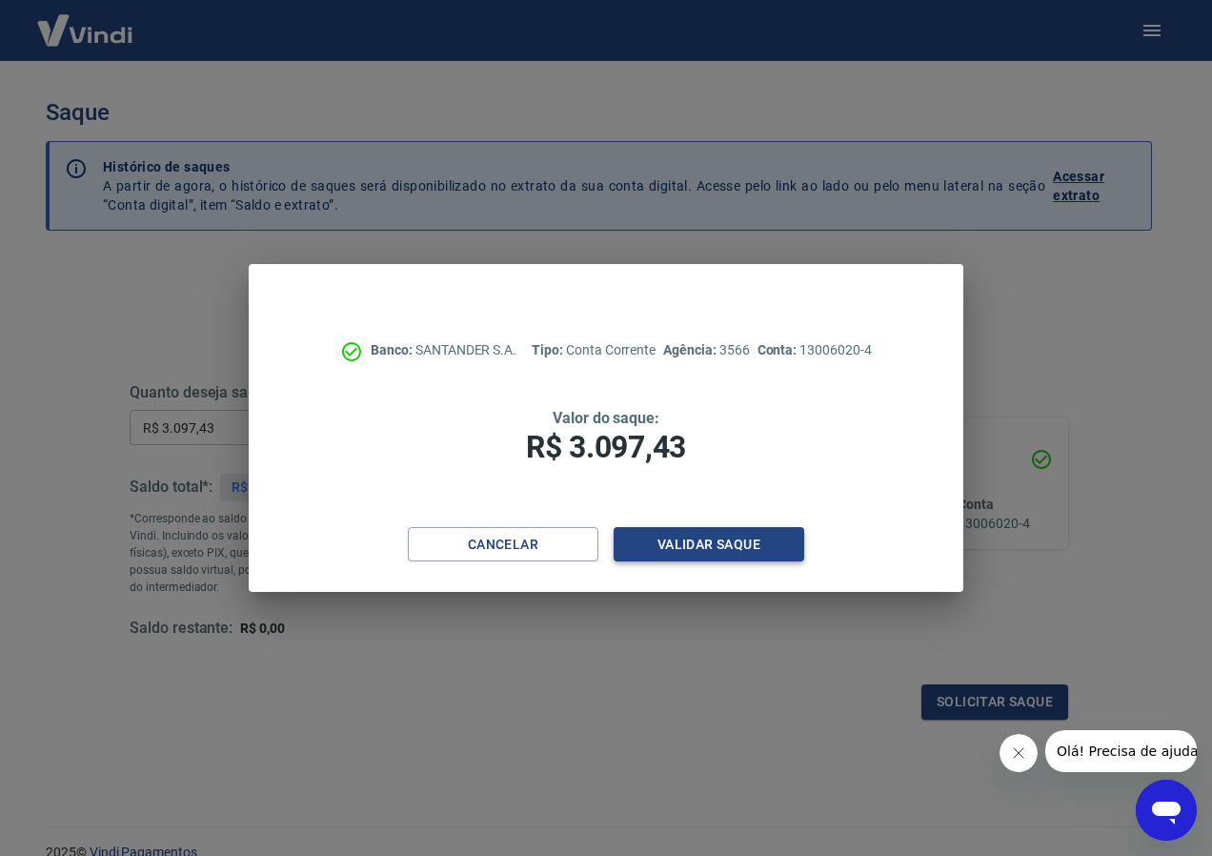
click at [677, 536] on button "Validar saque" at bounding box center [709, 544] width 191 height 35
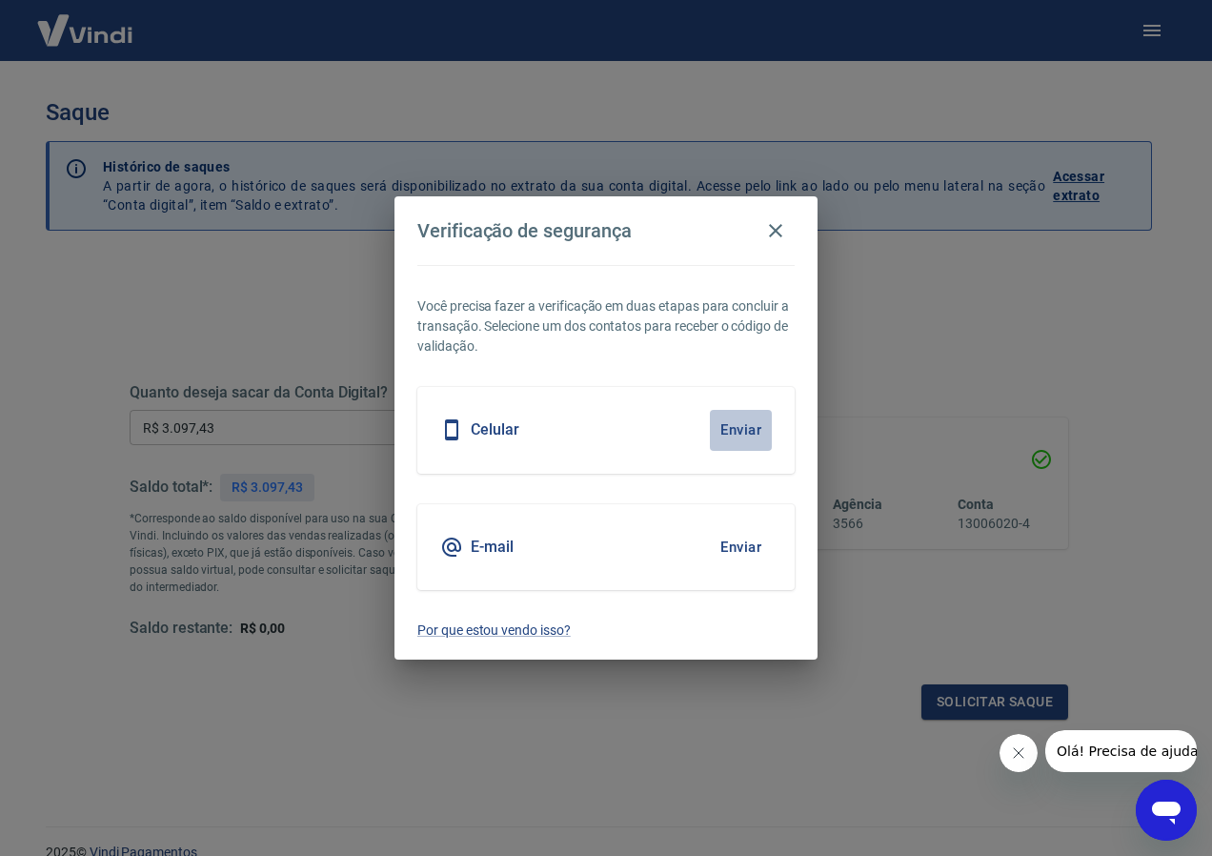
click at [742, 426] on button "Enviar" at bounding box center [741, 430] width 62 height 40
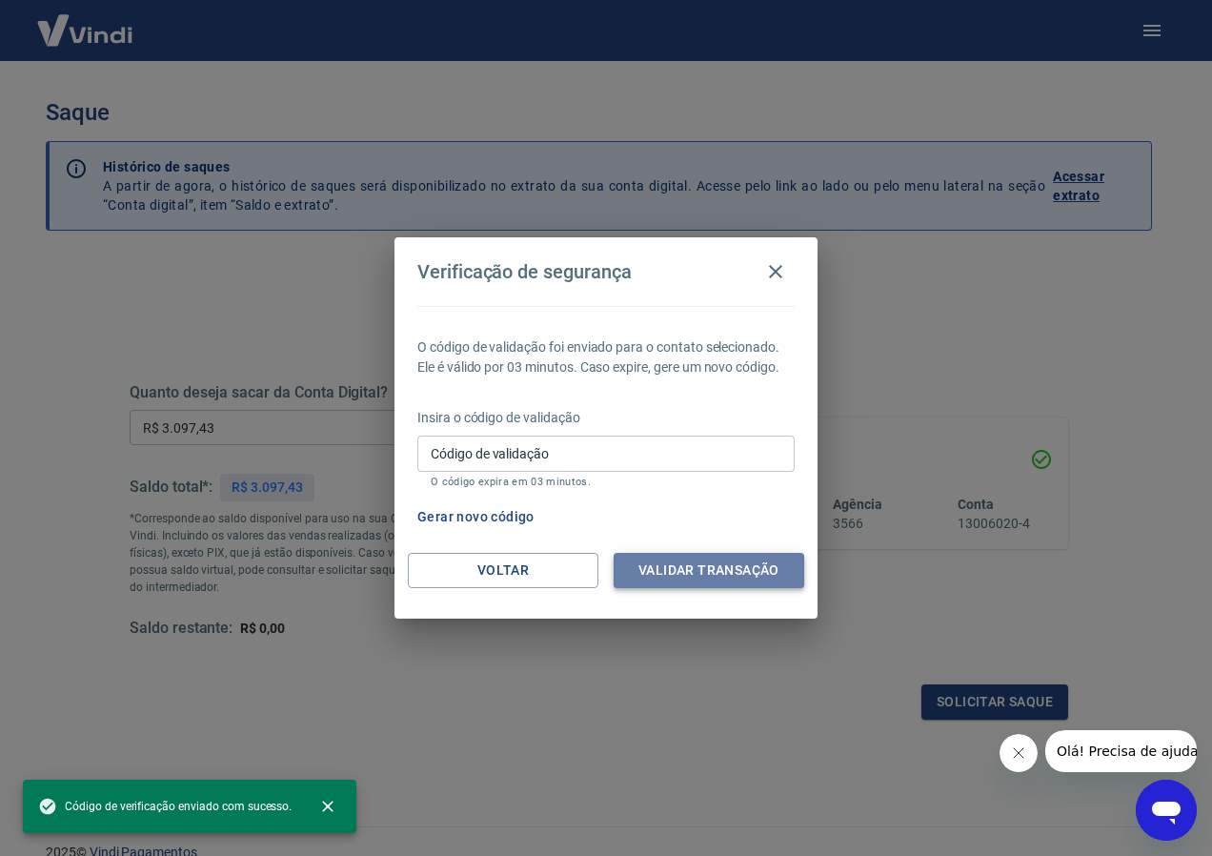
click at [672, 573] on button "Validar transação" at bounding box center [709, 570] width 191 height 35
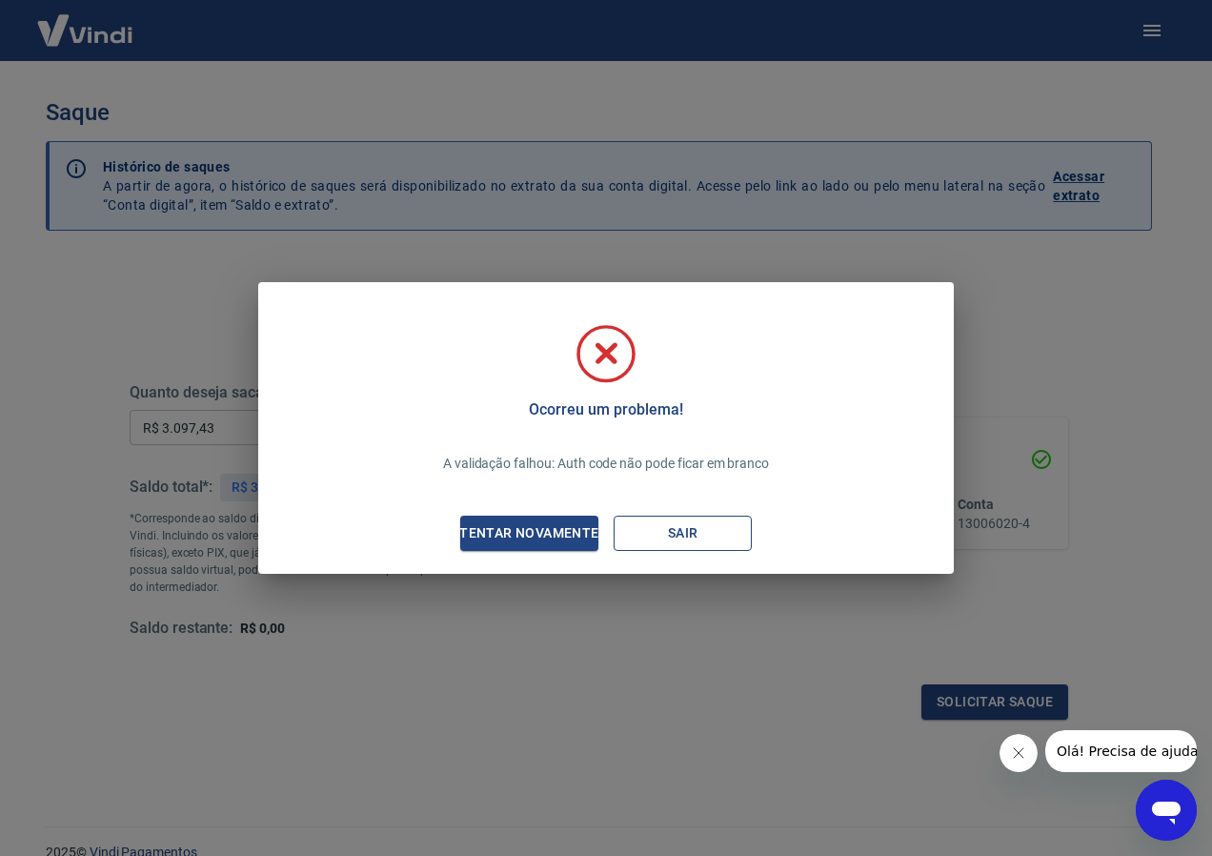
click at [660, 530] on button "Sair" at bounding box center [683, 532] width 138 height 35
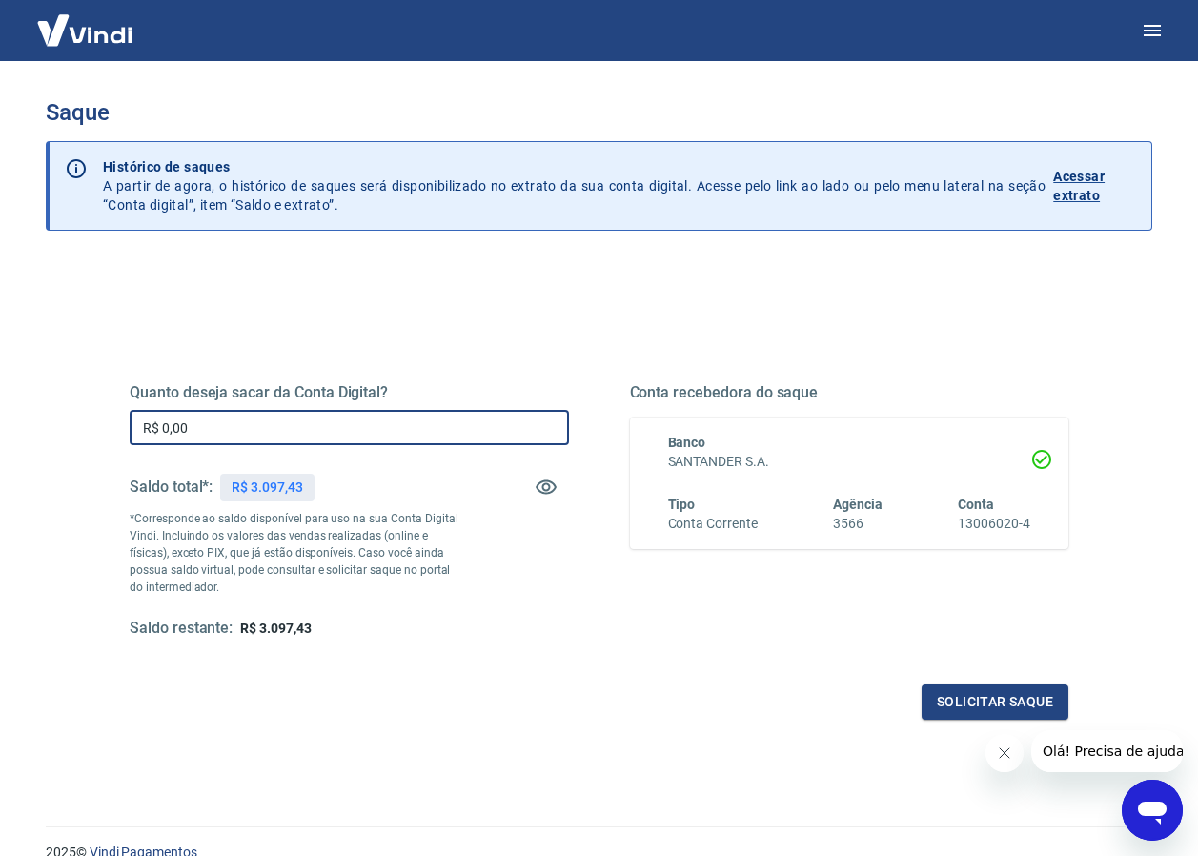
click at [236, 433] on input "R$ 0,00" at bounding box center [349, 427] width 439 height 35
drag, startPoint x: 236, startPoint y: 433, endPoint x: 12, endPoint y: 433, distance: 223.9
click at [12, 433] on div "Saque Histórico de saques A partir de agora, o histórico de saques será disponi…" at bounding box center [599, 432] width 1198 height 742
type input "R$ 3.097,43"
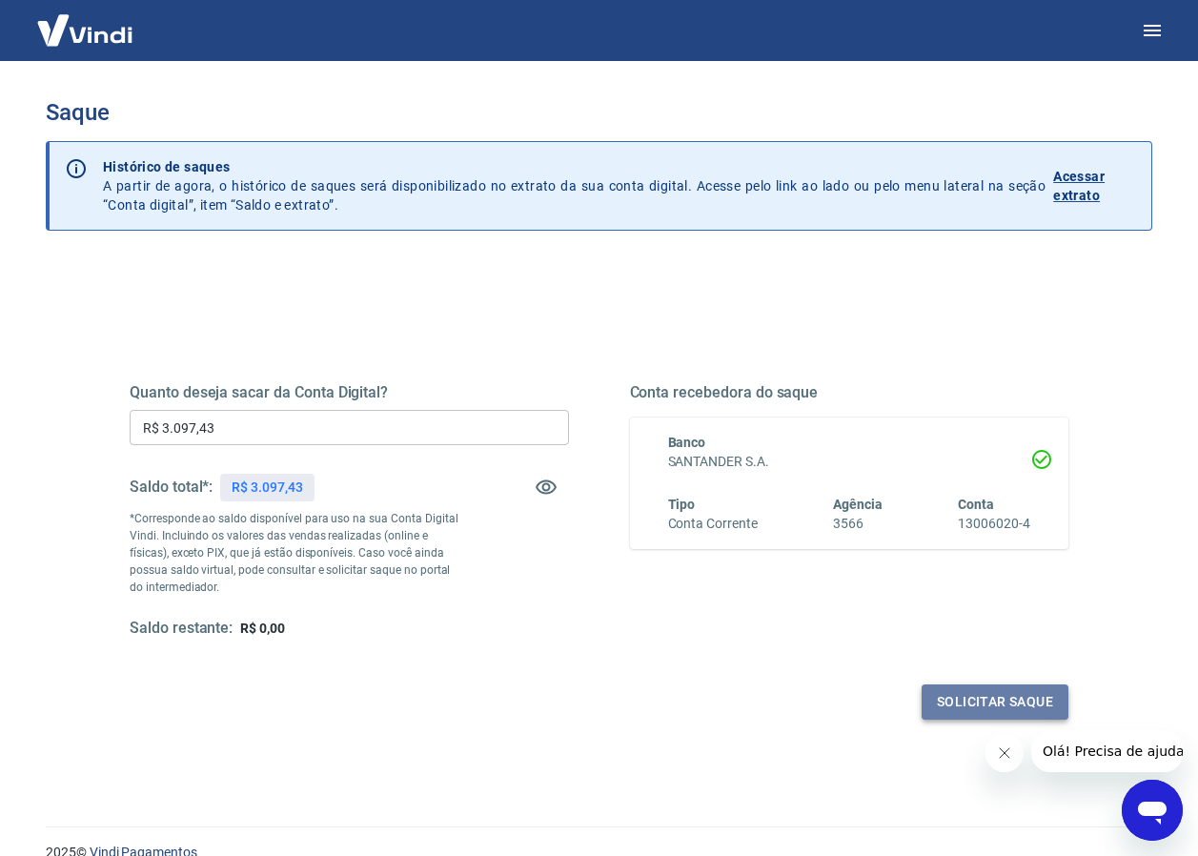
click at [1005, 705] on button "Solicitar saque" at bounding box center [994, 701] width 147 height 35
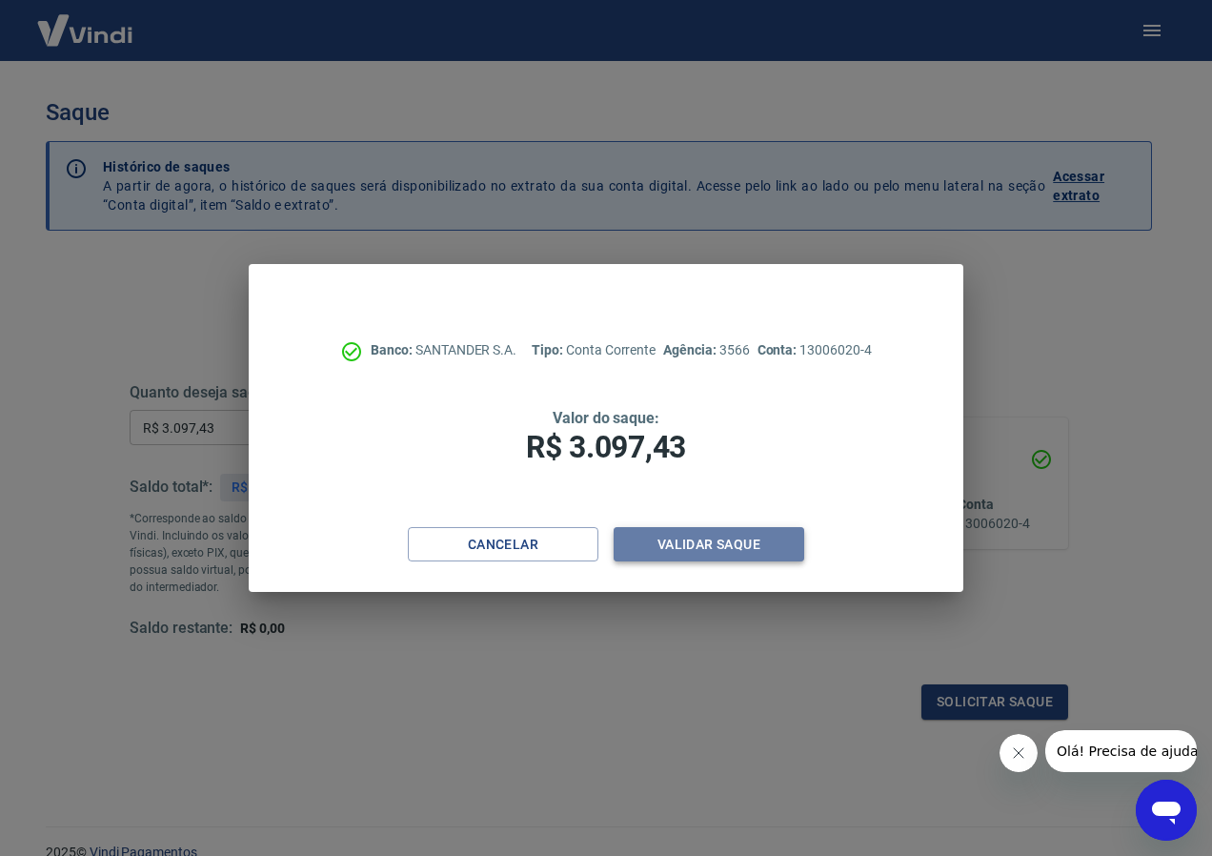
click at [703, 548] on button "Validar saque" at bounding box center [709, 544] width 191 height 35
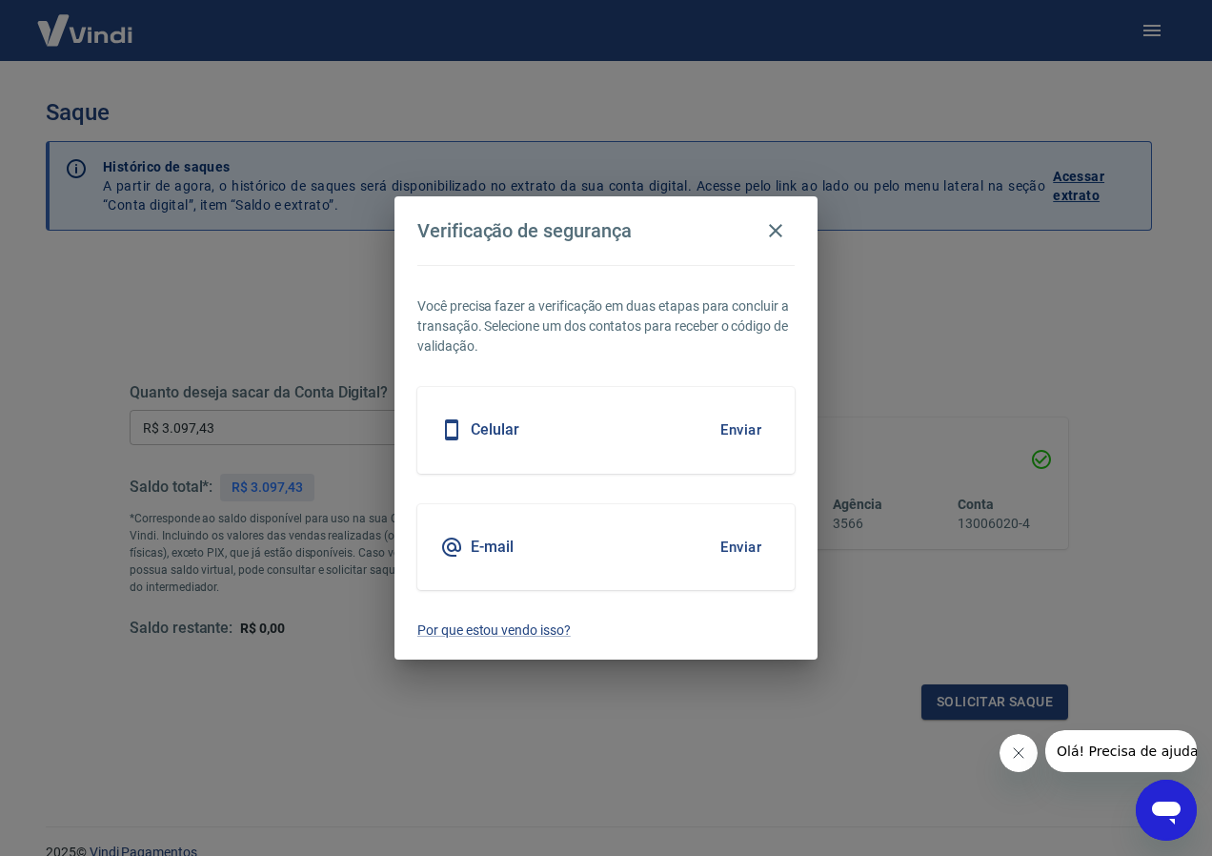
click at [729, 537] on button "Enviar" at bounding box center [741, 547] width 62 height 40
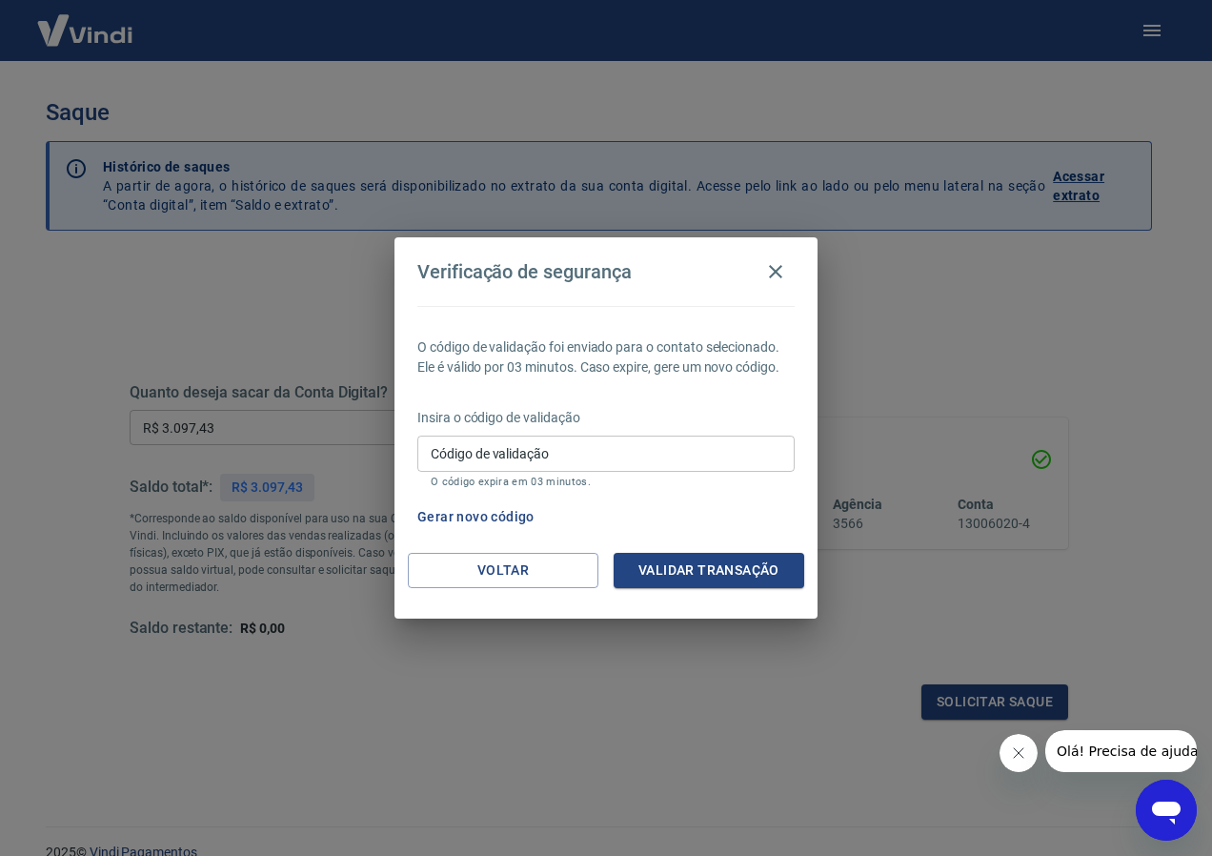
click at [557, 426] on p "Insira o código de validação" at bounding box center [605, 418] width 377 height 20
drag, startPoint x: 557, startPoint y: 426, endPoint x: 533, endPoint y: 445, distance: 31.3
click at [533, 445] on input "Código de validação" at bounding box center [605, 452] width 377 height 35
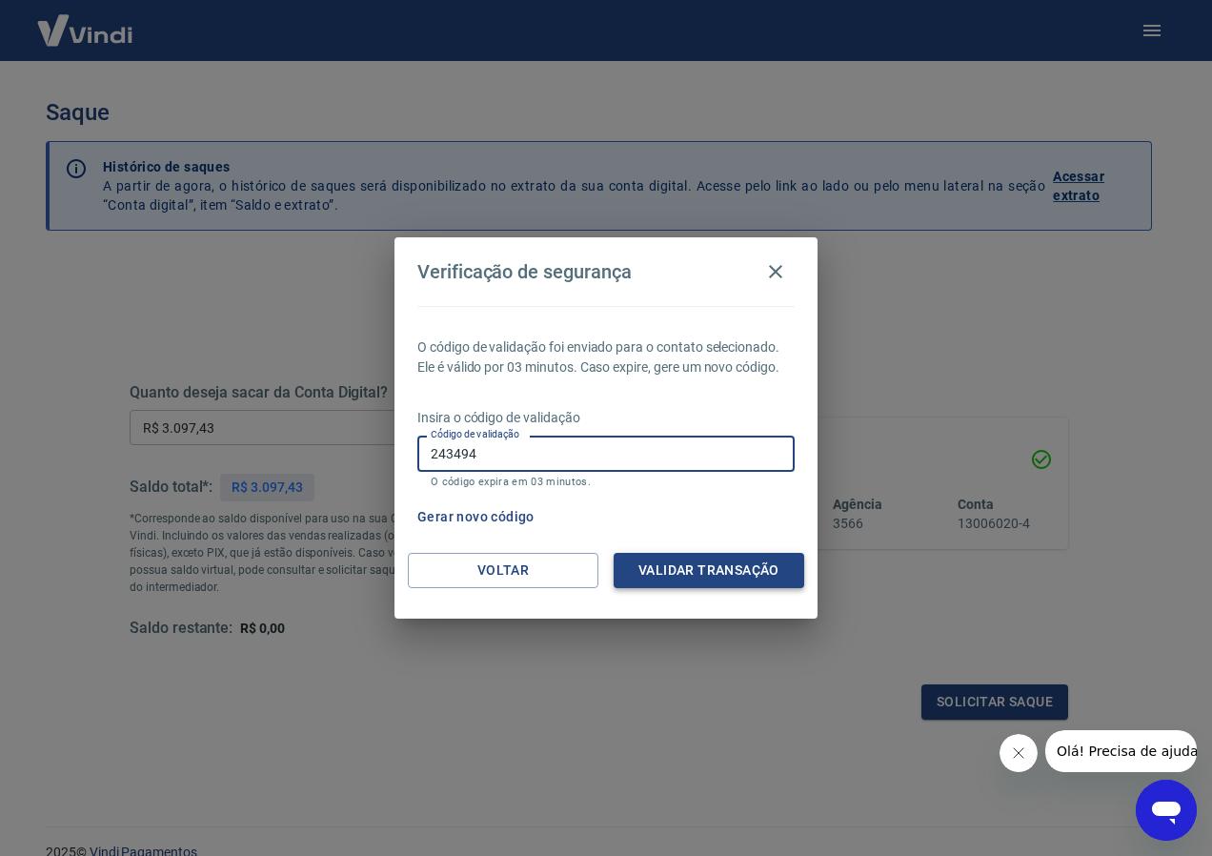
type input "243494"
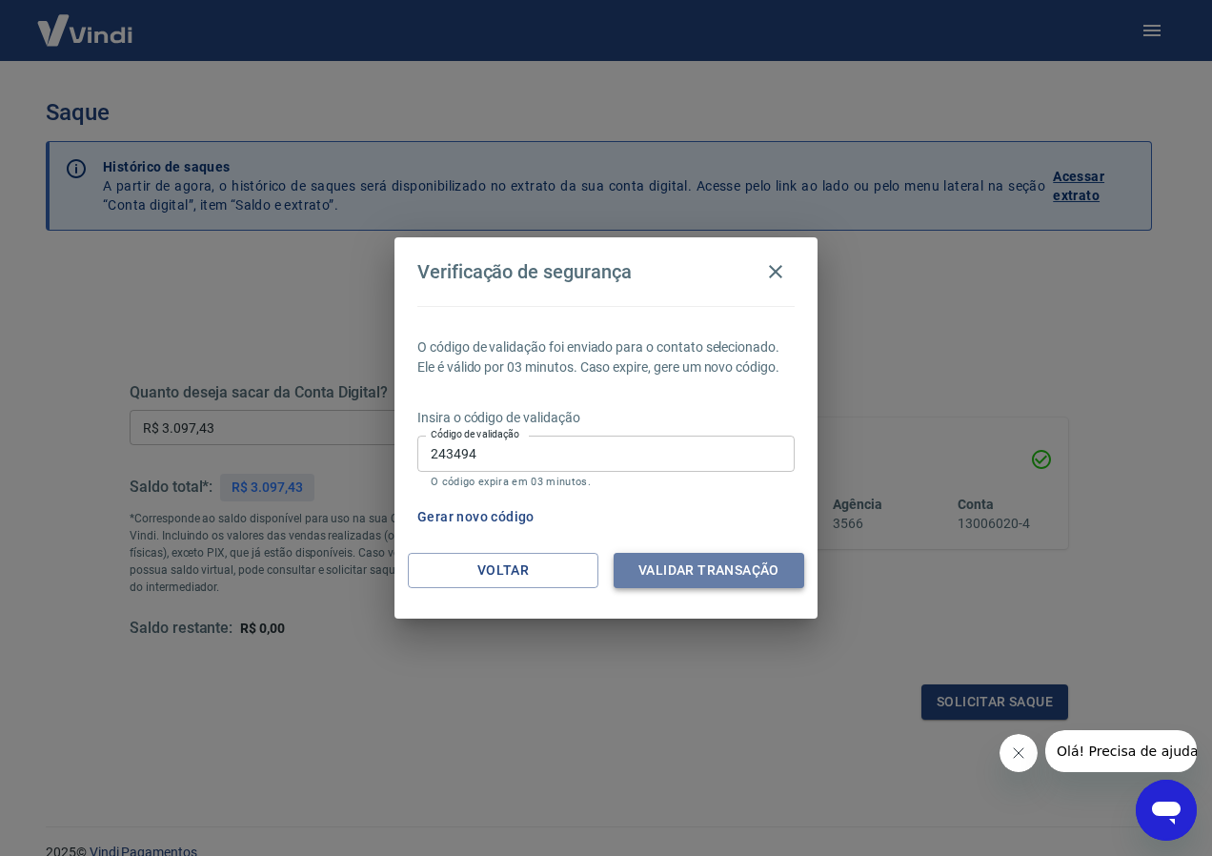
click at [704, 553] on button "Validar transação" at bounding box center [709, 570] width 191 height 35
click at [671, 567] on div "Validar transação" at bounding box center [709, 570] width 191 height 35
drag, startPoint x: 671, startPoint y: 567, endPoint x: 768, endPoint y: 269, distance: 313.6
click at [768, 269] on icon "button" at bounding box center [775, 271] width 23 height 23
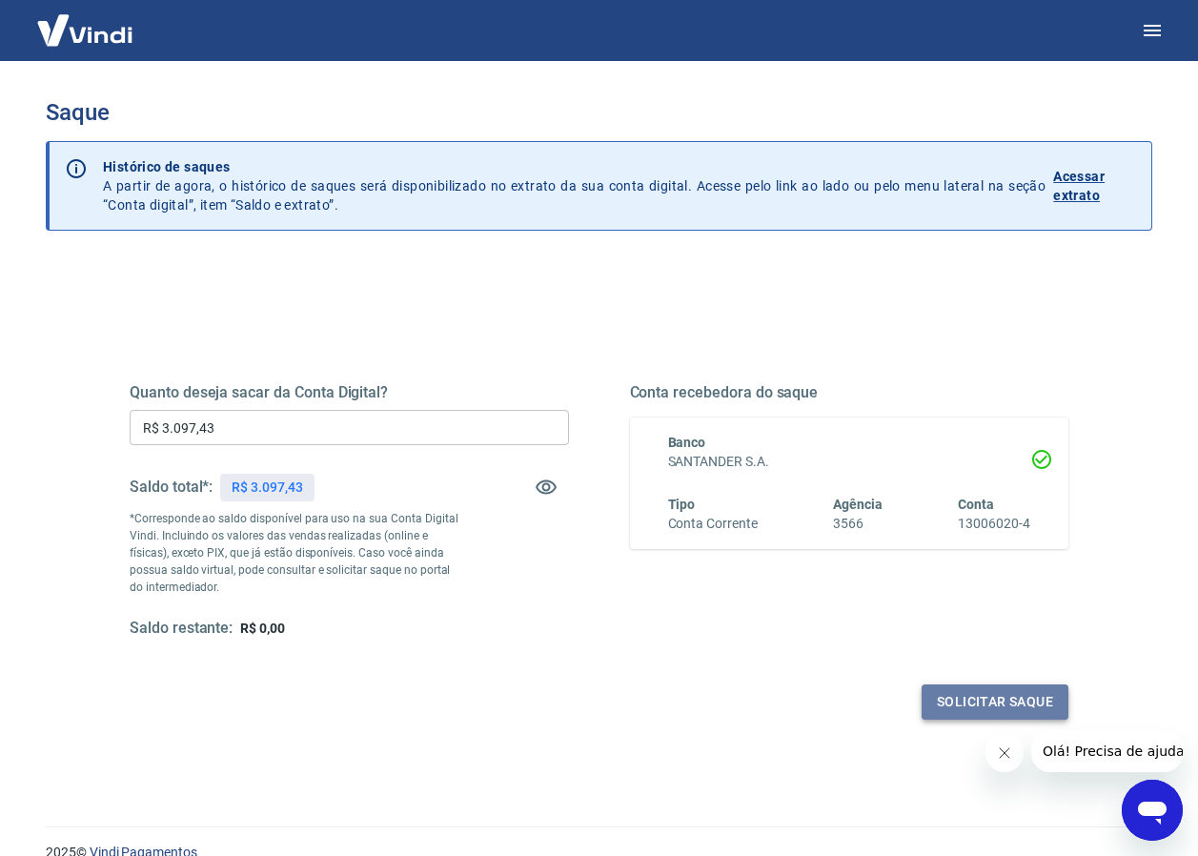
click at [979, 710] on button "Solicitar saque" at bounding box center [994, 701] width 147 height 35
drag, startPoint x: 979, startPoint y: 710, endPoint x: 972, endPoint y: 699, distance: 13.0
click at [972, 699] on button "Solicitar saque" at bounding box center [994, 701] width 147 height 35
click at [971, 699] on button "Solicitar saque" at bounding box center [994, 701] width 147 height 35
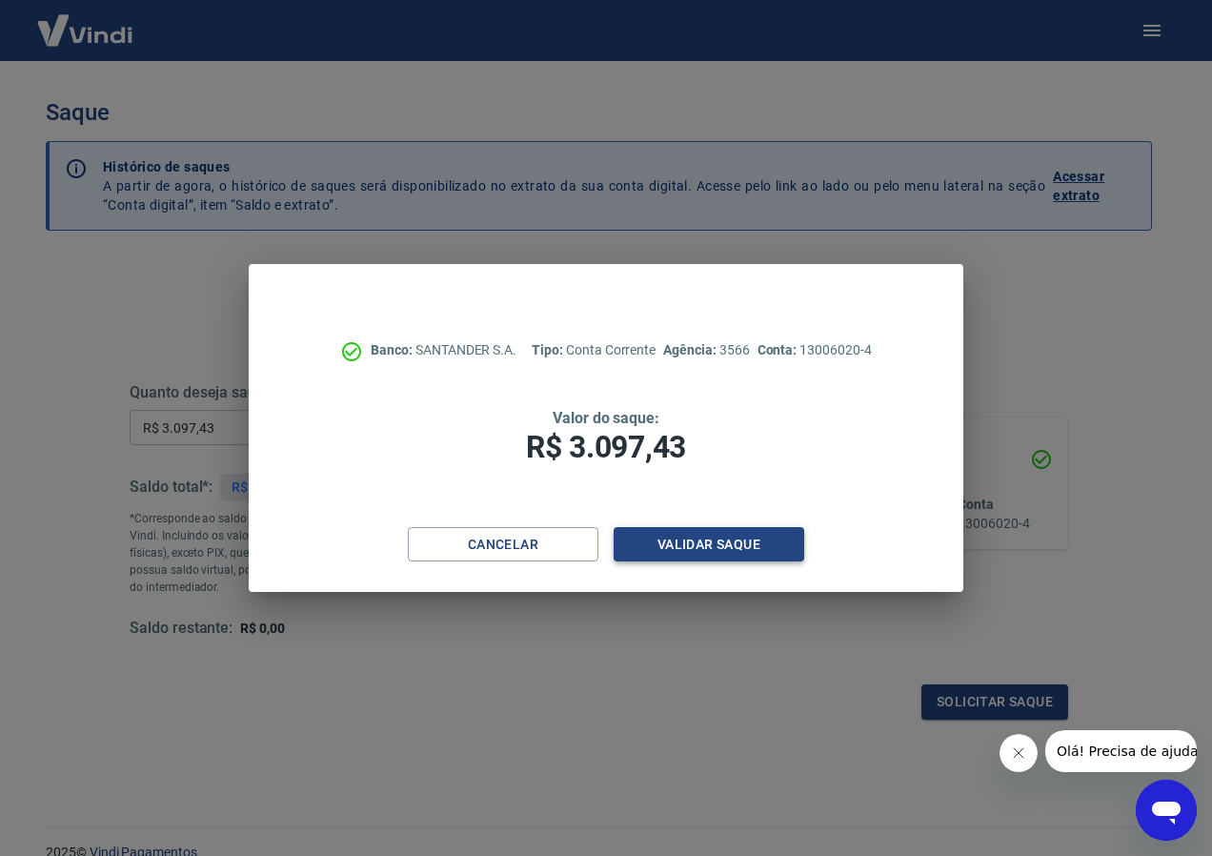
click at [696, 552] on button "Validar saque" at bounding box center [709, 544] width 191 height 35
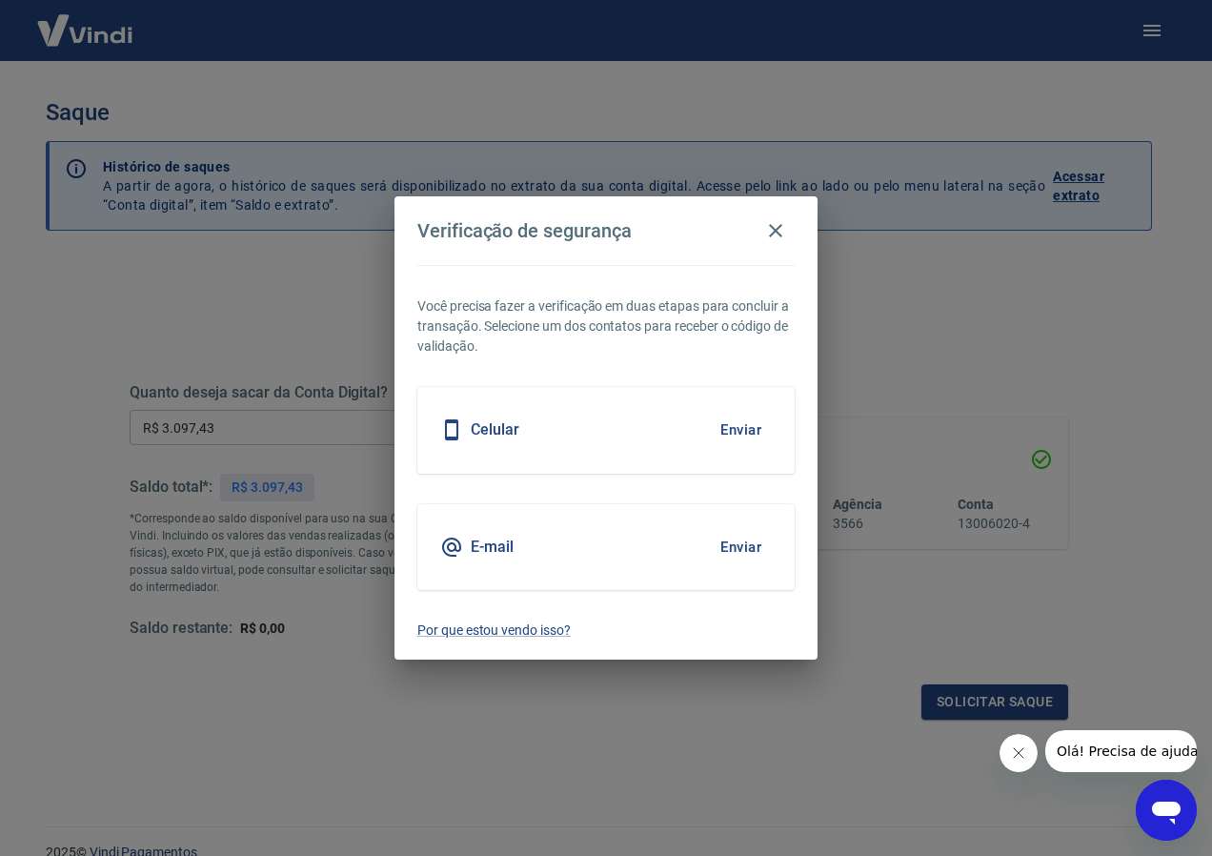
click at [490, 548] on h5 "E-mail" at bounding box center [492, 546] width 43 height 19
click at [745, 543] on button "Enviar" at bounding box center [741, 547] width 62 height 40
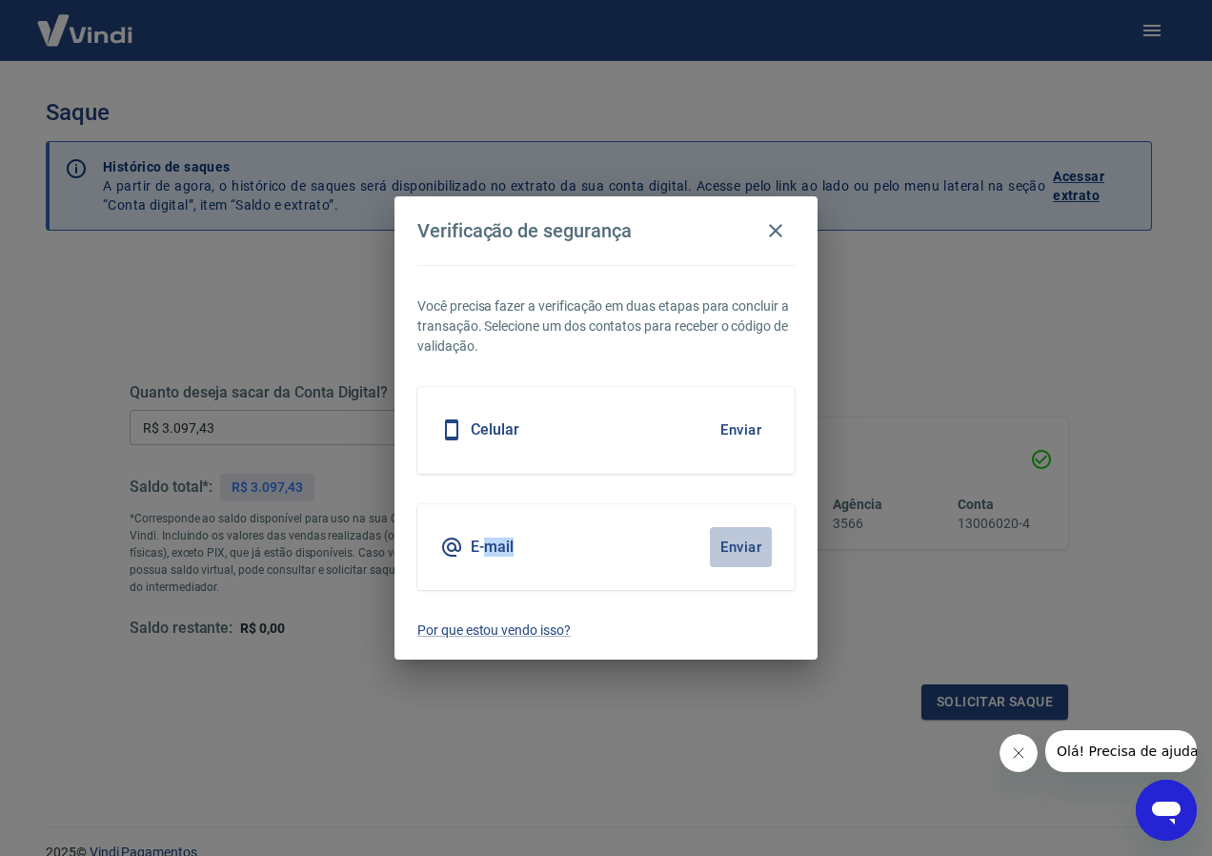
click at [745, 543] on button "Enviar" at bounding box center [741, 547] width 62 height 40
drag, startPoint x: 745, startPoint y: 543, endPoint x: 770, endPoint y: 229, distance: 315.4
click at [770, 229] on icon "button" at bounding box center [775, 230] width 23 height 23
